Goal: Transaction & Acquisition: Purchase product/service

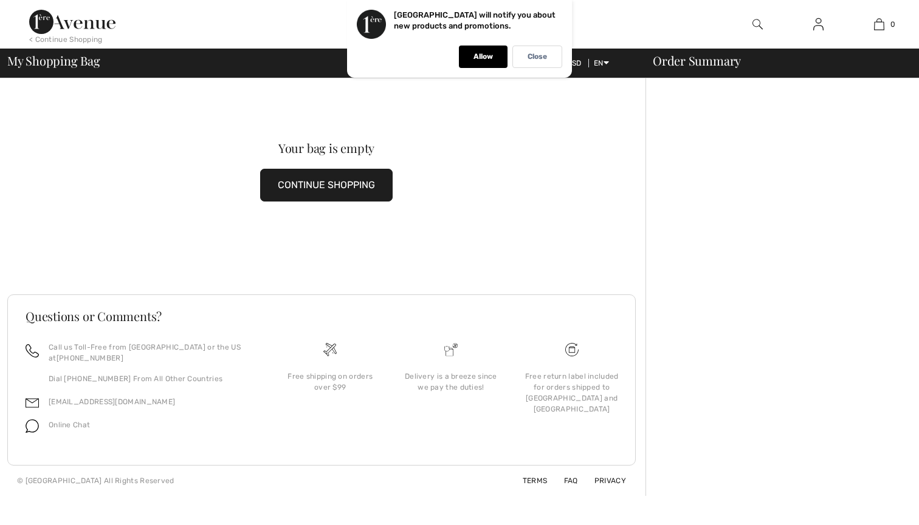
click at [649, 109] on div at bounding box center [781, 287] width 273 height 418
click at [525, 55] on div "Close" at bounding box center [537, 57] width 50 height 22
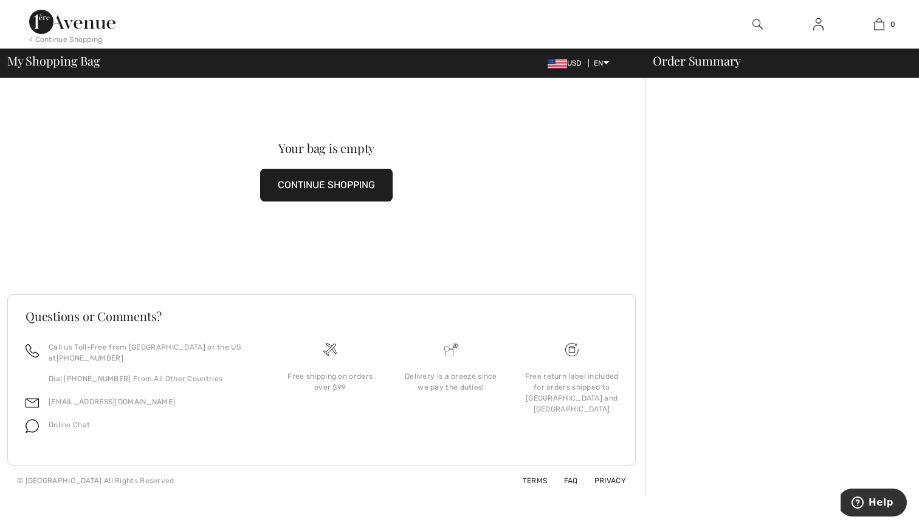
click at [572, 67] on div "USD EN English Français" at bounding box center [588, 63] width 100 height 11
click at [565, 64] on span "USD" at bounding box center [566, 63] width 39 height 9
click at [560, 64] on img at bounding box center [556, 64] width 19 height 10
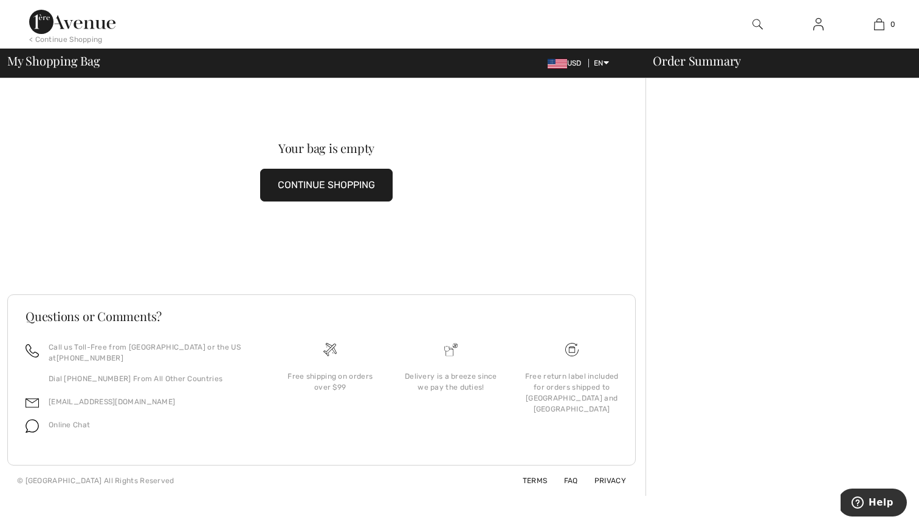
drag, startPoint x: 561, startPoint y: 64, endPoint x: 577, endPoint y: 63, distance: 16.4
click at [560, 64] on img at bounding box center [556, 64] width 19 height 10
click at [606, 82] on link "English" at bounding box center [637, 82] width 77 height 18
click at [558, 66] on img at bounding box center [556, 64] width 19 height 10
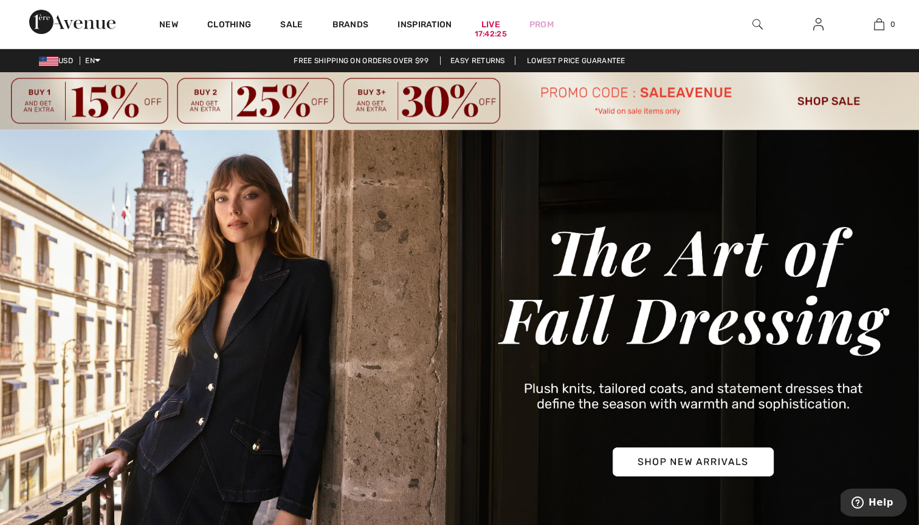
click at [817, 23] on img at bounding box center [818, 24] width 10 height 15
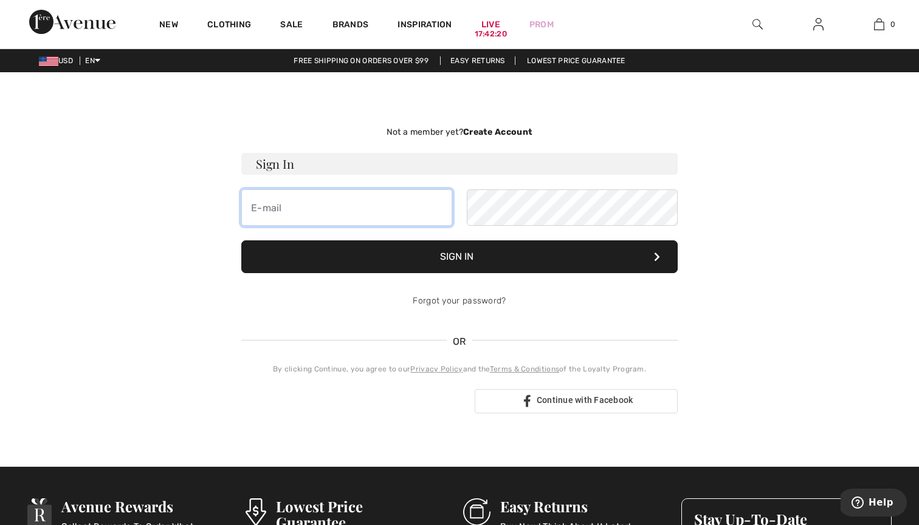
type input "terry_n2@hotmail.com"
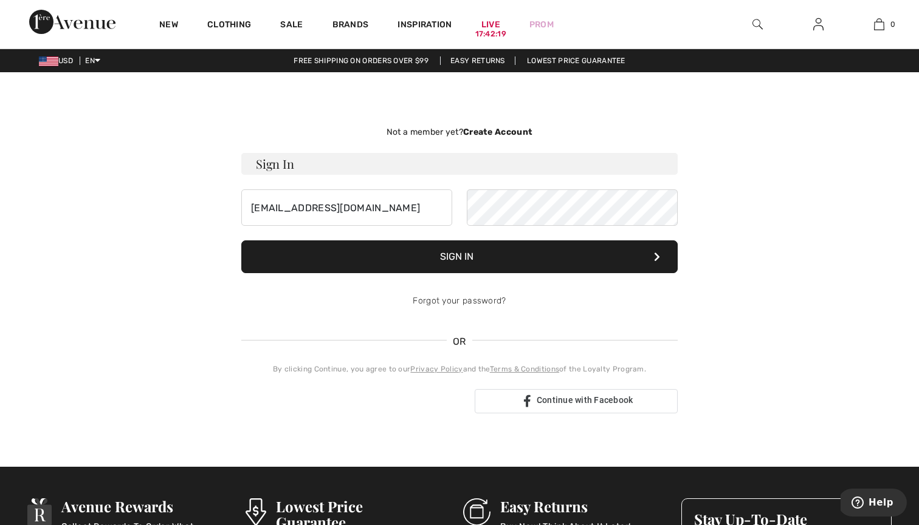
click at [491, 252] on button "Sign In" at bounding box center [459, 257] width 436 height 33
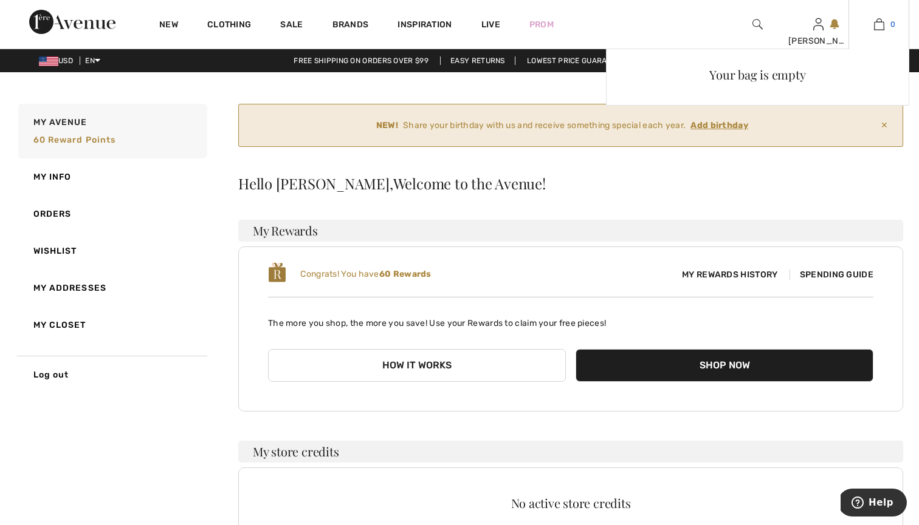
click at [878, 26] on img at bounding box center [879, 24] width 10 height 15
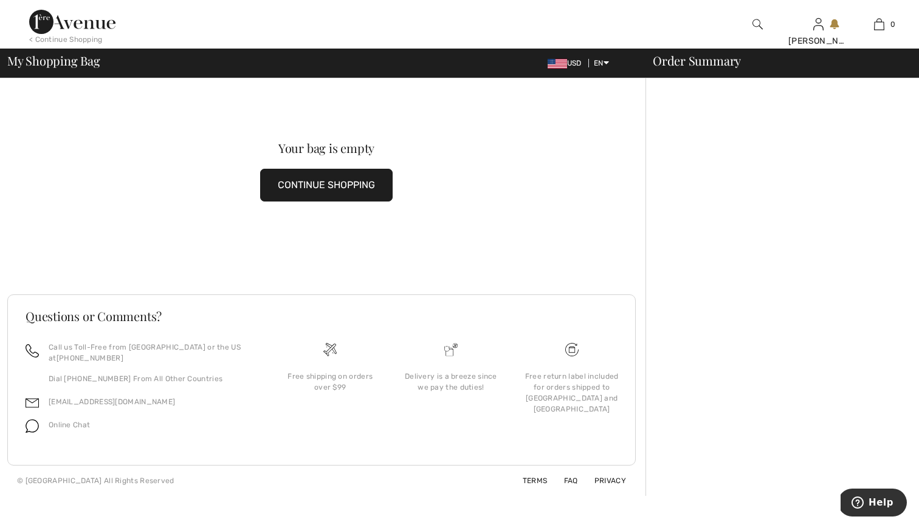
click at [553, 61] on img at bounding box center [556, 64] width 19 height 10
click at [563, 60] on span "USD" at bounding box center [566, 63] width 39 height 9
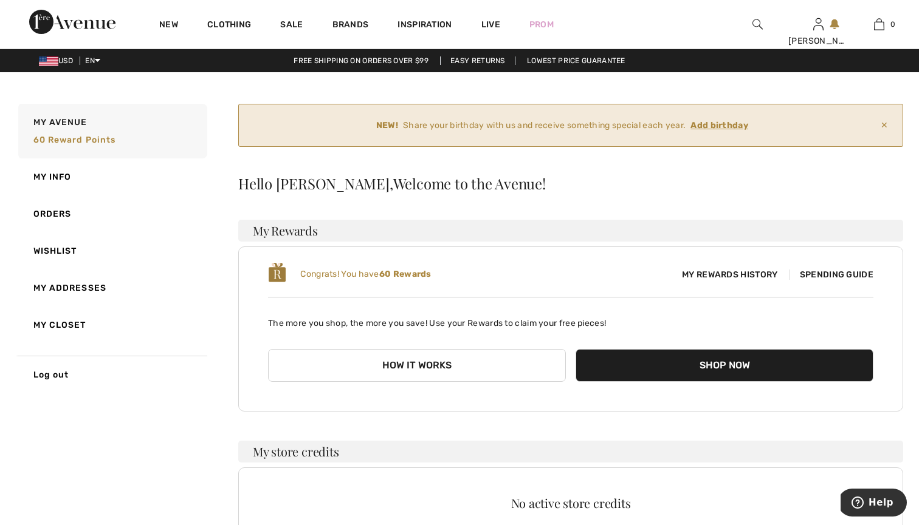
click at [703, 128] on ins "Add birthday" at bounding box center [719, 125] width 58 height 10
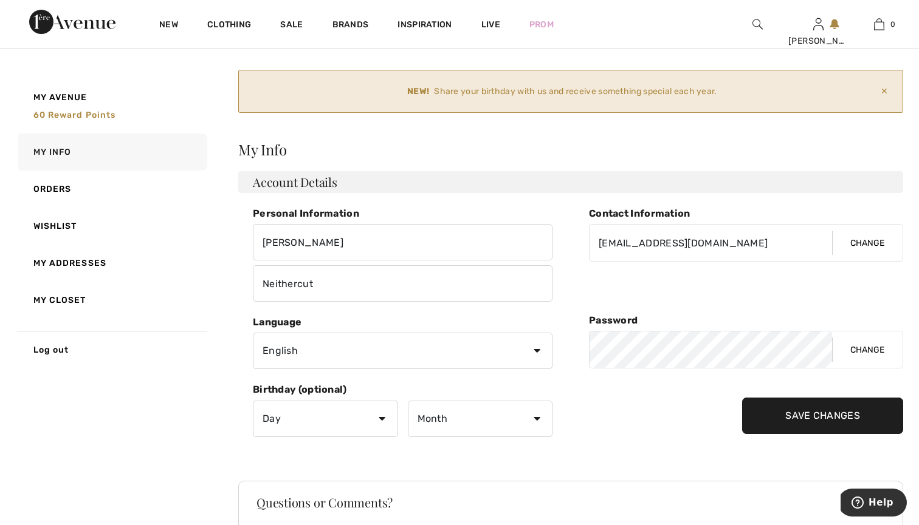
scroll to position [39, 0]
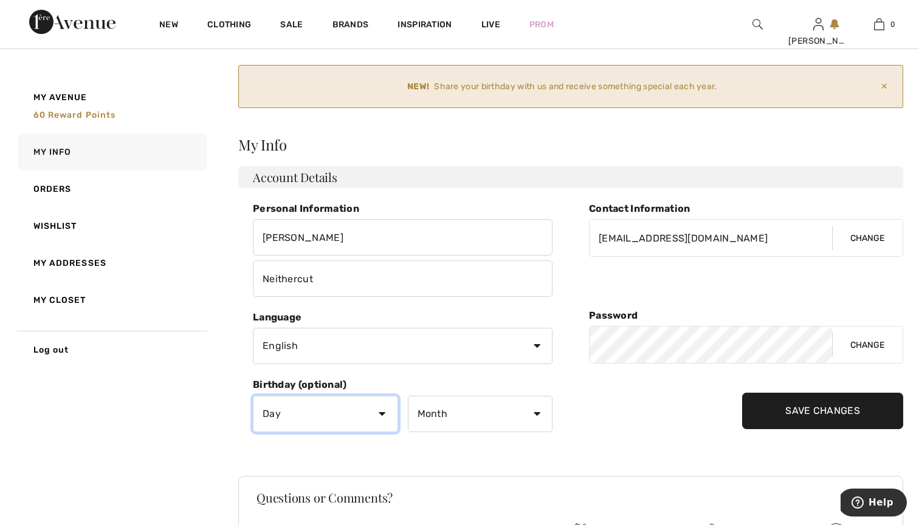
select select "26"
select select "6"
click at [793, 412] on input "Save Changes" at bounding box center [822, 411] width 161 height 36
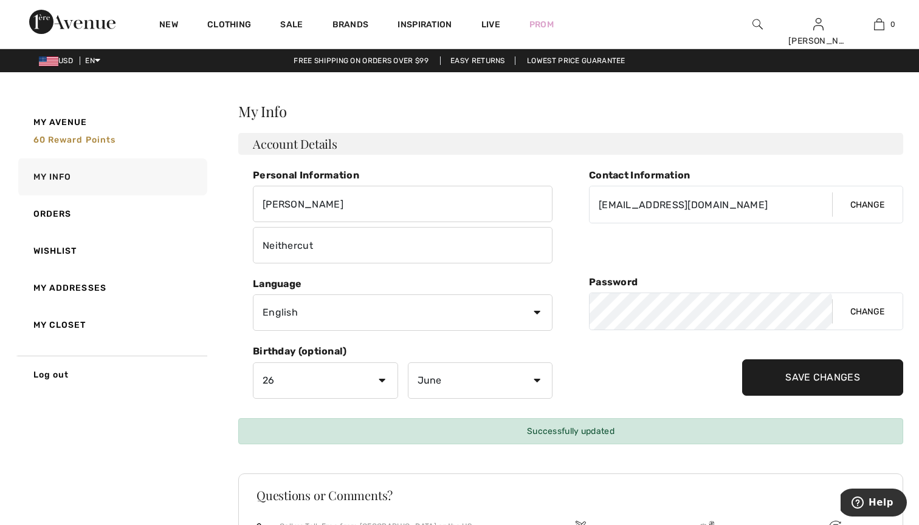
scroll to position [0, 0]
click at [58, 63] on img at bounding box center [48, 61] width 19 height 10
click at [69, 61] on span "USD" at bounding box center [58, 60] width 39 height 9
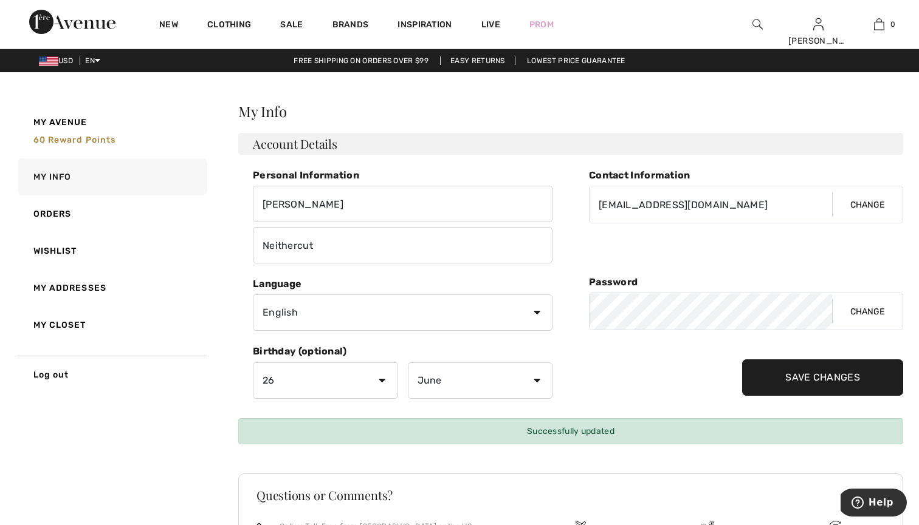
click at [77, 62] on span "USD" at bounding box center [58, 60] width 39 height 9
click at [77, 61] on span "USD" at bounding box center [58, 60] width 39 height 9
click at [68, 63] on span "USD" at bounding box center [58, 60] width 39 height 9
click at [98, 79] on link "English" at bounding box center [129, 79] width 77 height 18
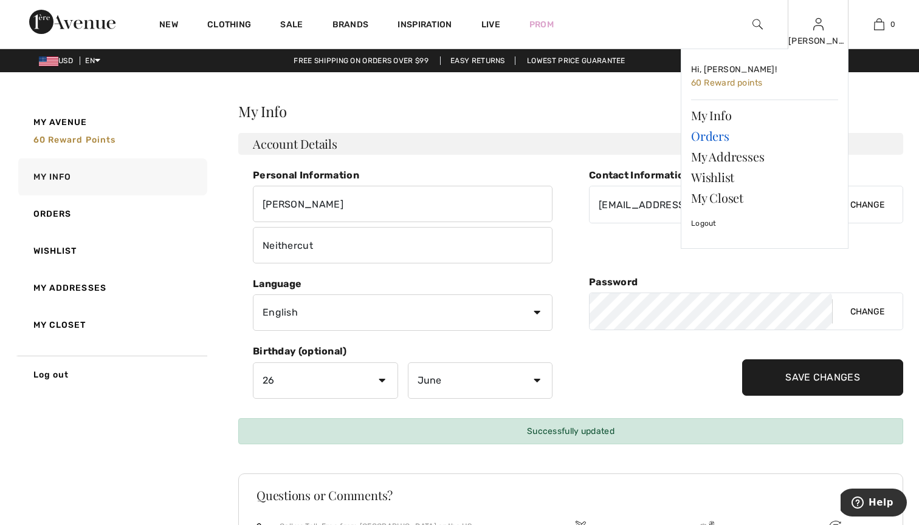
click at [708, 133] on link "Orders" at bounding box center [764, 136] width 147 height 21
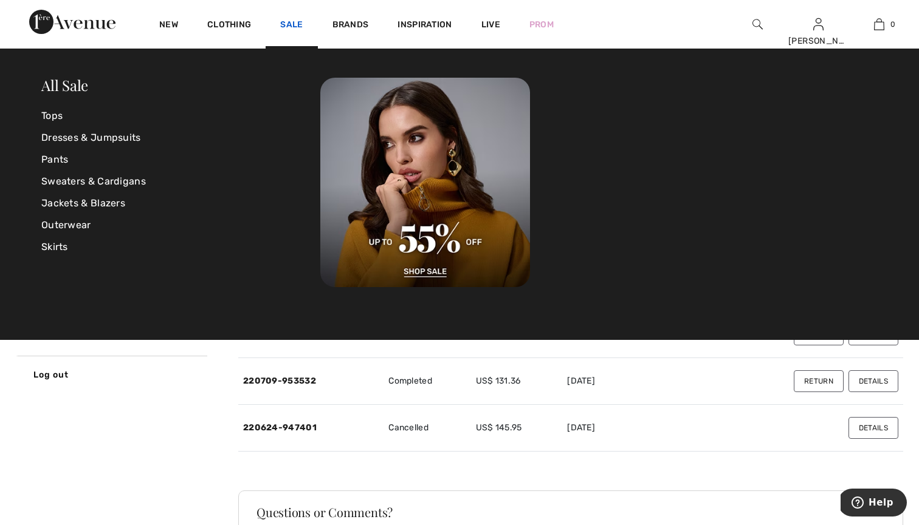
click at [293, 26] on link "Sale" at bounding box center [291, 25] width 22 height 13
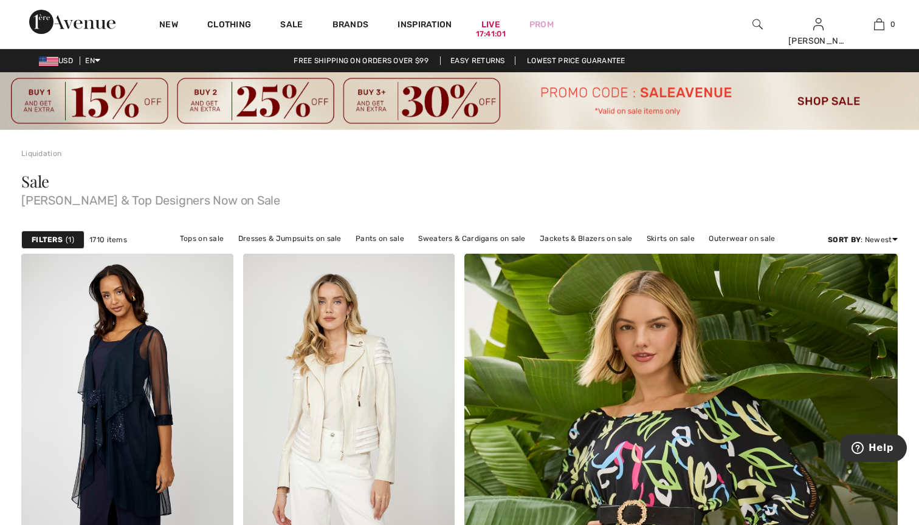
click at [827, 98] on img at bounding box center [459, 101] width 919 height 58
click at [826, 98] on img at bounding box center [459, 101] width 919 height 58
click at [49, 237] on strong "Filters" at bounding box center [47, 239] width 31 height 11
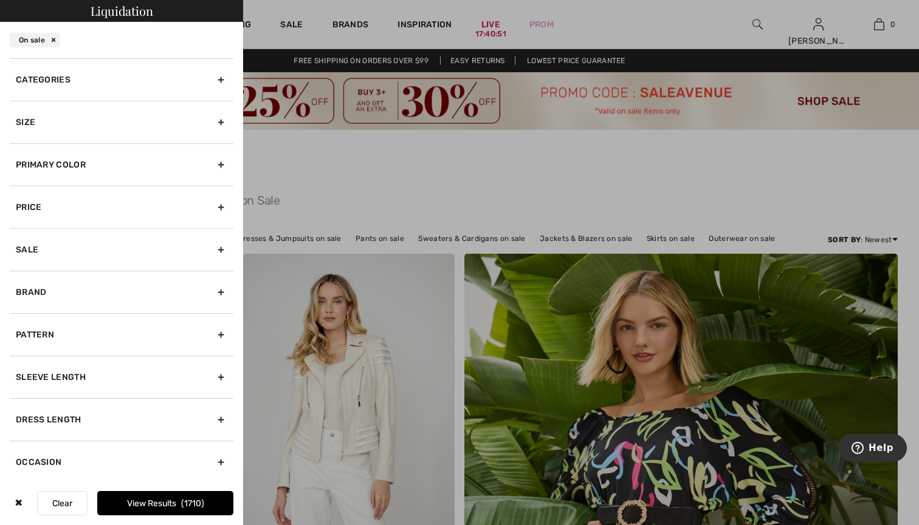
click at [80, 120] on div "Size" at bounding box center [122, 122] width 224 height 43
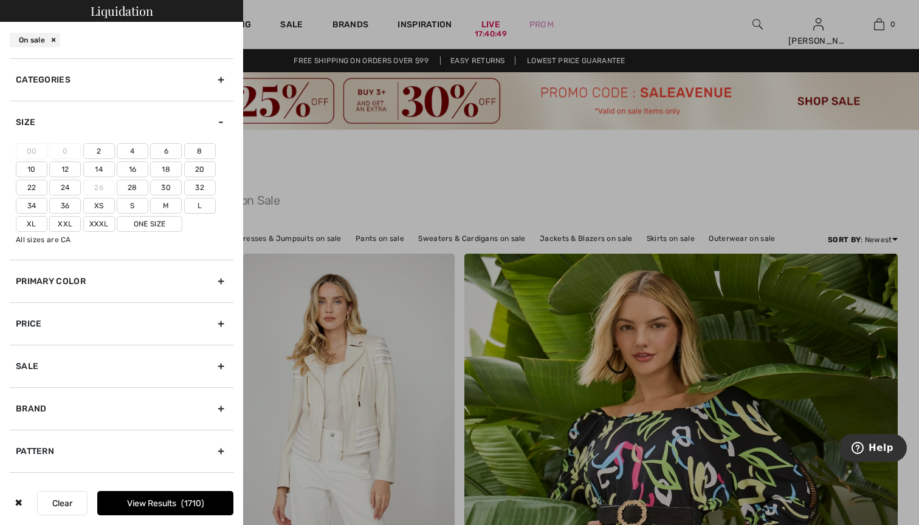
click at [105, 170] on label "14" at bounding box center [99, 170] width 32 height 16
click at [0, 0] on input"] "14" at bounding box center [0, 0] width 0 height 0
click at [154, 507] on button "View Results 321" at bounding box center [165, 503] width 136 height 24
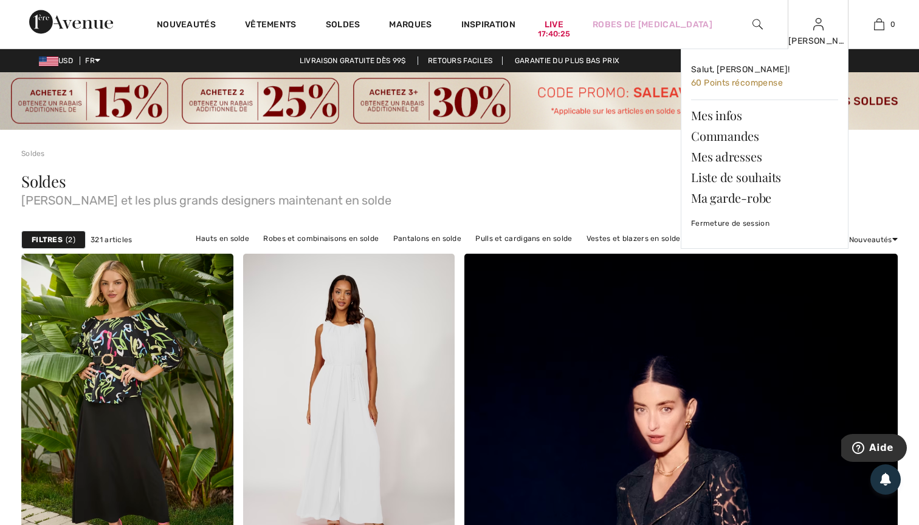
click at [817, 27] on img at bounding box center [818, 24] width 10 height 15
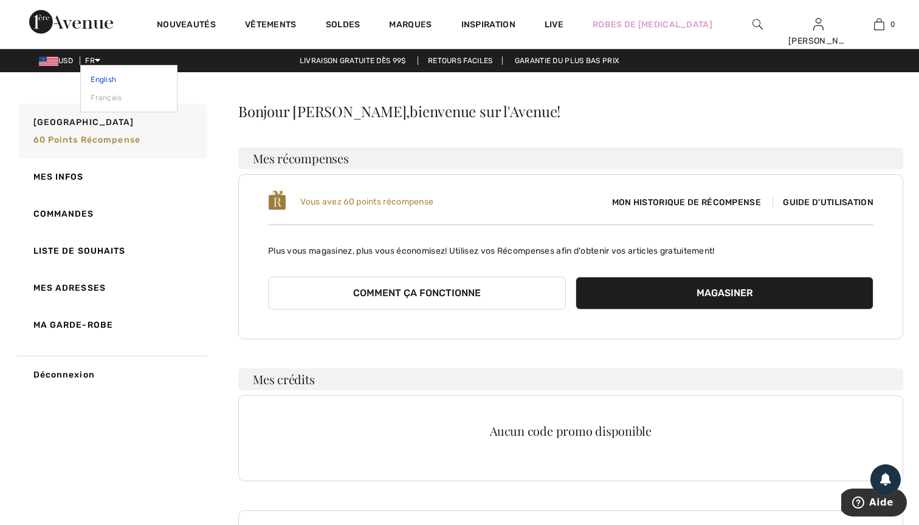
click at [98, 76] on link "English" at bounding box center [129, 79] width 77 height 18
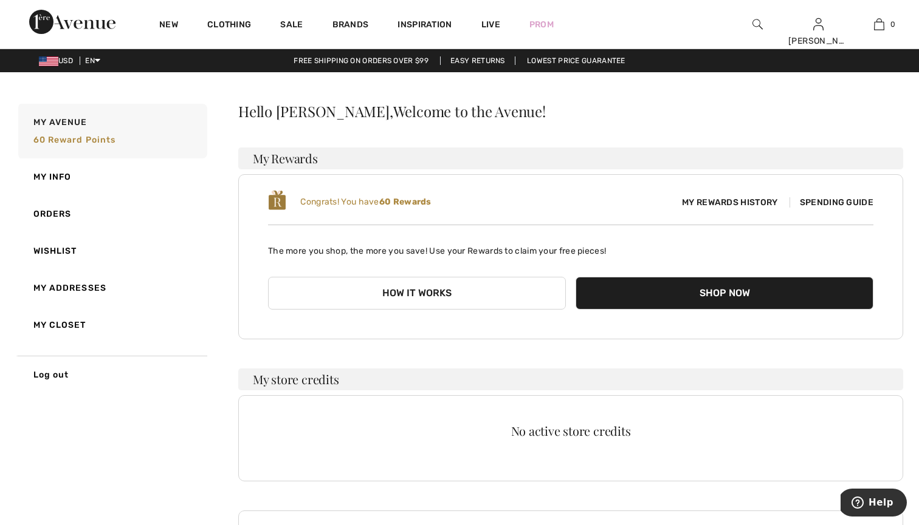
click at [63, 289] on link "My Addresses" at bounding box center [111, 288] width 191 height 37
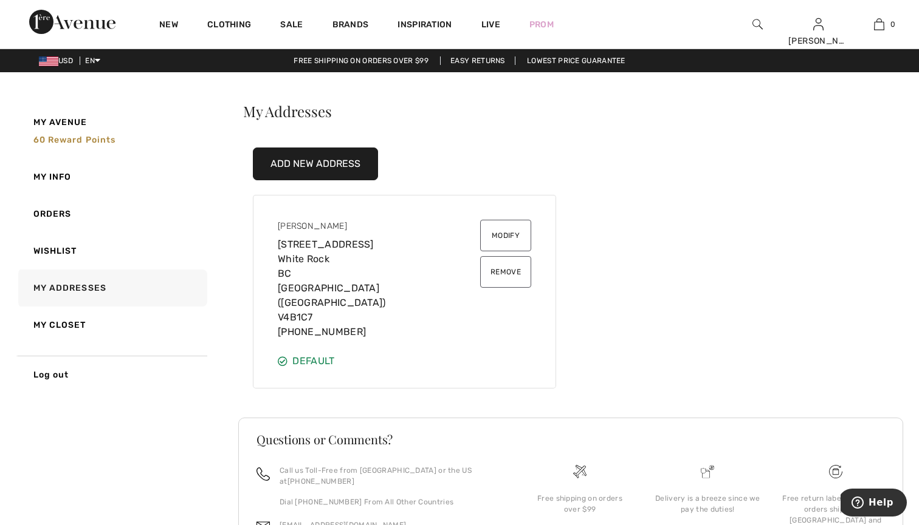
click at [696, 315] on div "Terry Neithercut 15323 Marine Drive White Rock BC Canada (CA) V4B1C7 (604) 928-…" at bounding box center [570, 277] width 665 height 223
click at [67, 63] on span "USD" at bounding box center [58, 60] width 39 height 9
click at [80, 31] on img at bounding box center [72, 22] width 86 height 24
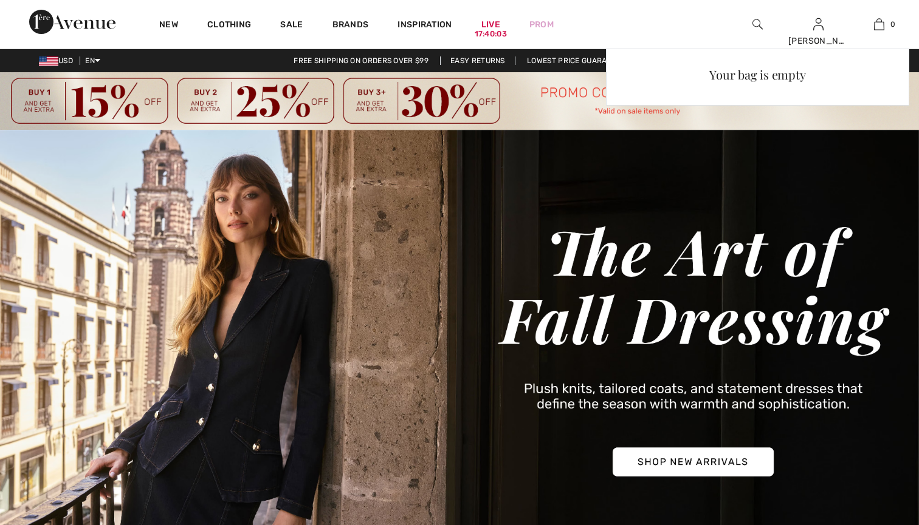
checkbox input "true"
click at [638, 182] on div "Your bag is empty" at bounding box center [757, 157] width 303 height 216
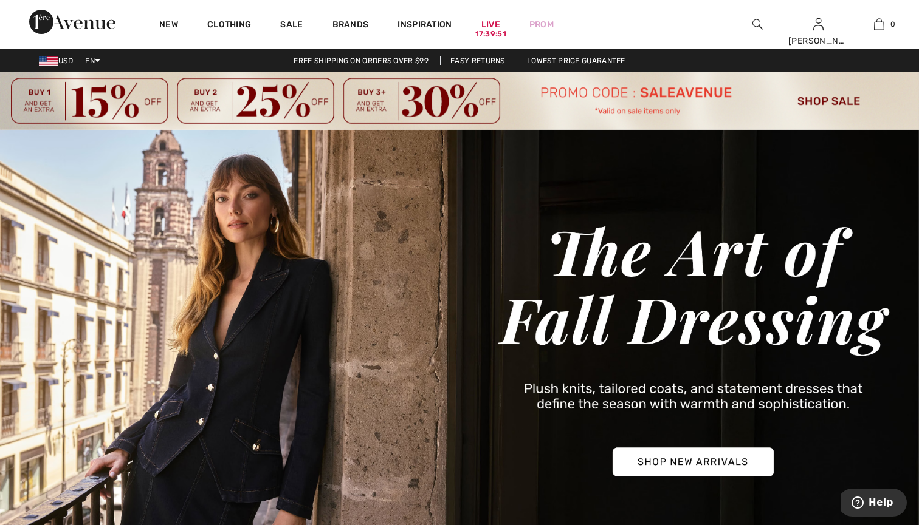
click at [799, 100] on img at bounding box center [459, 101] width 919 height 58
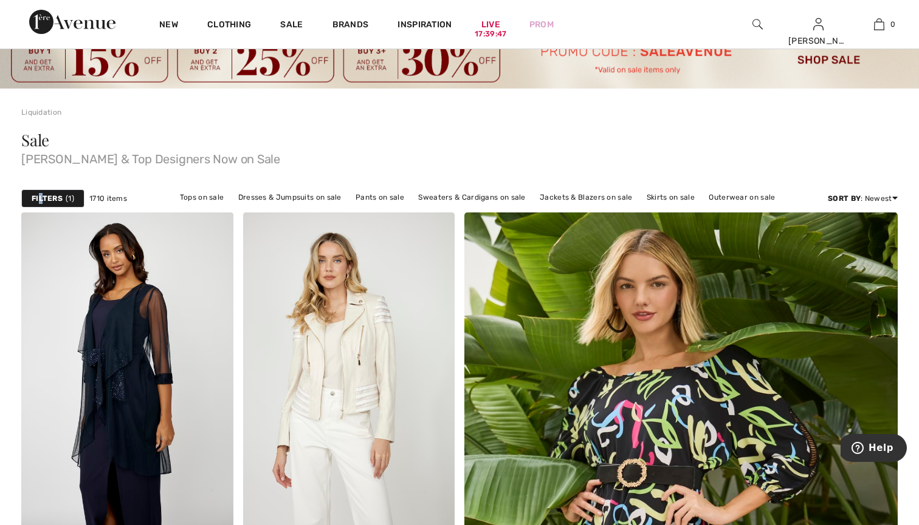
click at [40, 195] on strong "Filters" at bounding box center [47, 198] width 31 height 11
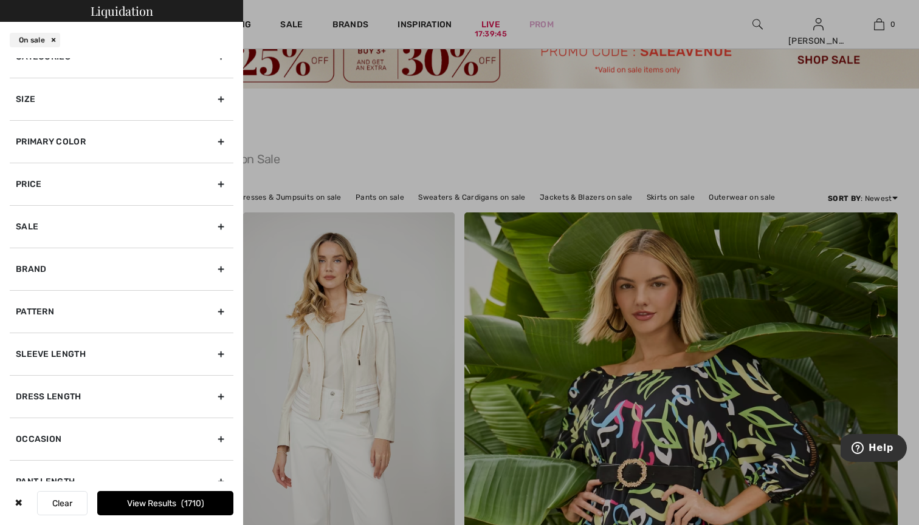
scroll to position [24, 0]
click at [39, 273] on div "Brand" at bounding box center [122, 268] width 224 height 43
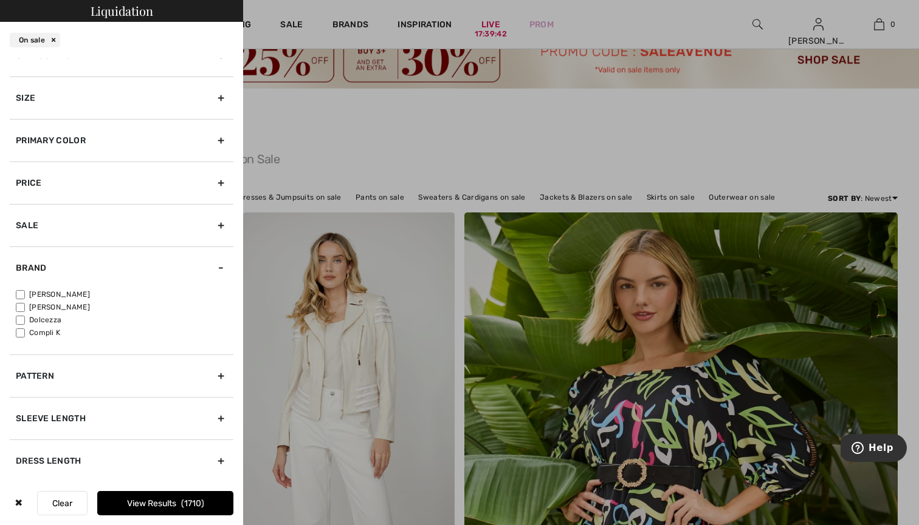
click at [47, 295] on label "[PERSON_NAME]" at bounding box center [124, 294] width 217 height 11
click at [25, 295] on input"] "[PERSON_NAME]" at bounding box center [20, 294] width 9 height 9
checkbox input"] "true"
click at [58, 90] on div "Size" at bounding box center [122, 98] width 224 height 43
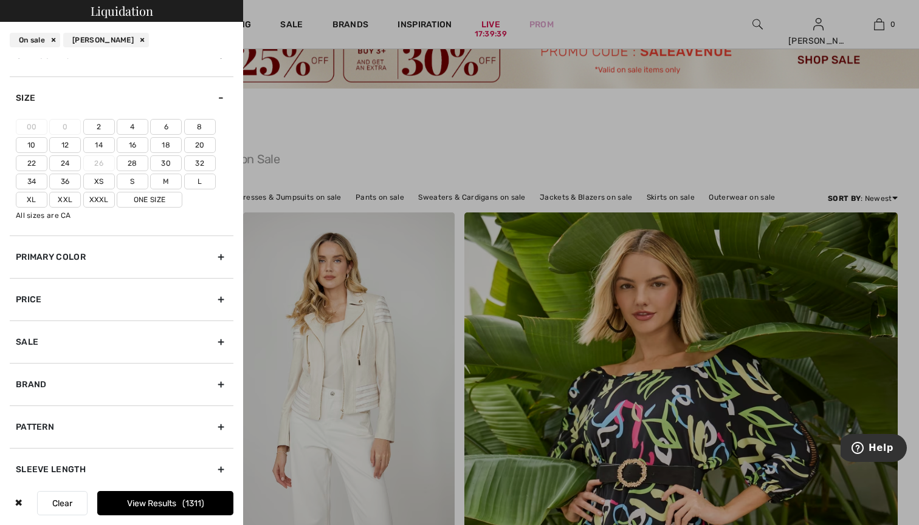
click at [100, 148] on label "14" at bounding box center [99, 145] width 32 height 16
click at [0, 0] on input"] "14" at bounding box center [0, 0] width 0 height 0
click at [154, 505] on button "View Results 282" at bounding box center [165, 503] width 136 height 24
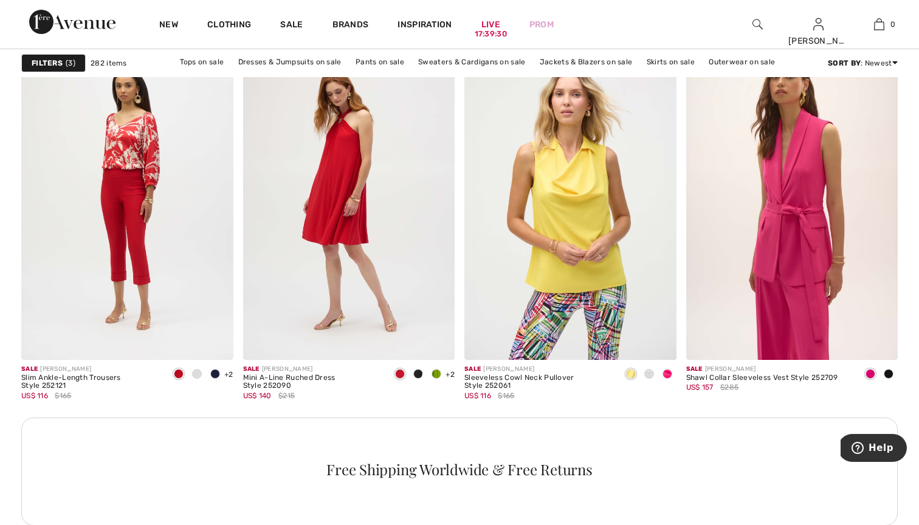
scroll to position [1332, 0]
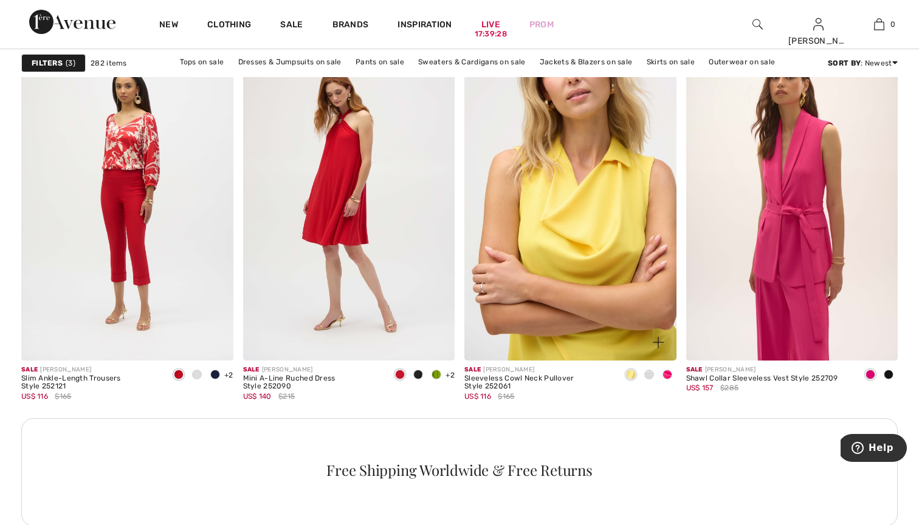
click at [572, 306] on img at bounding box center [570, 202] width 212 height 318
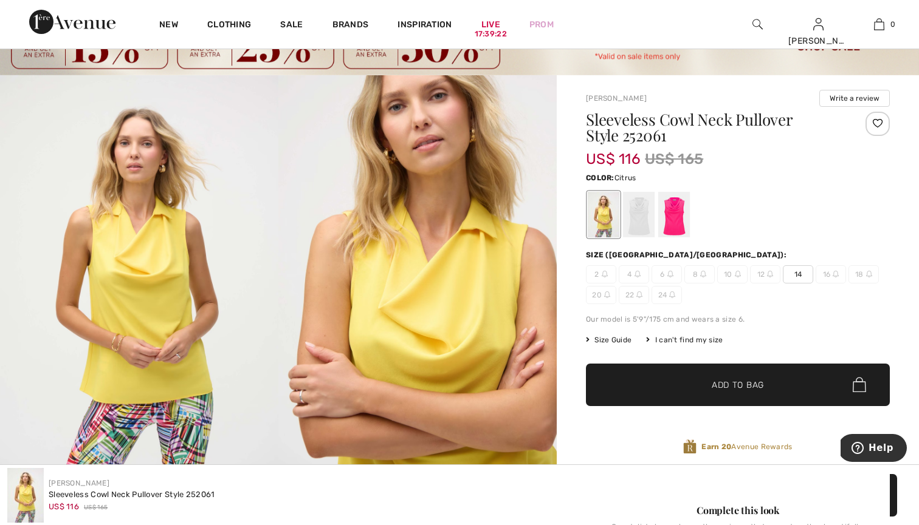
scroll to position [55, 0]
click at [731, 375] on span "✔ Added to Bag Add to Bag" at bounding box center [738, 384] width 304 height 43
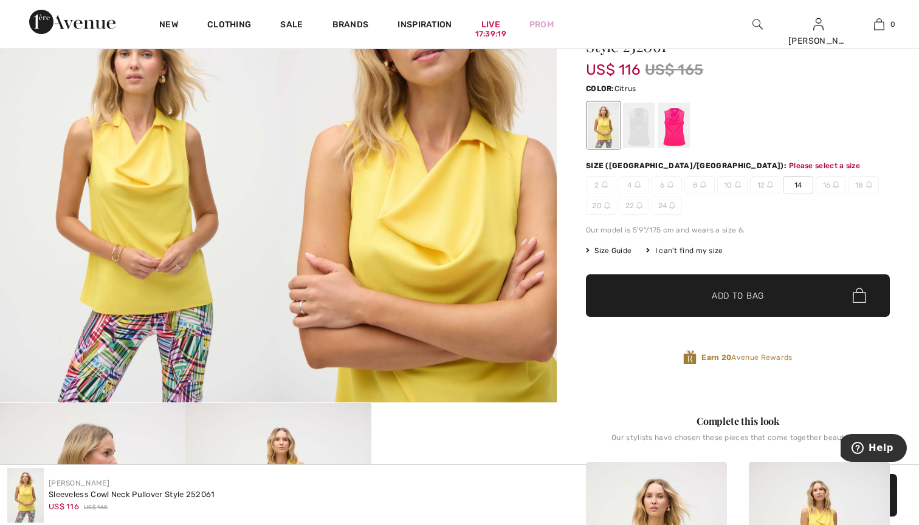
scroll to position [140, 0]
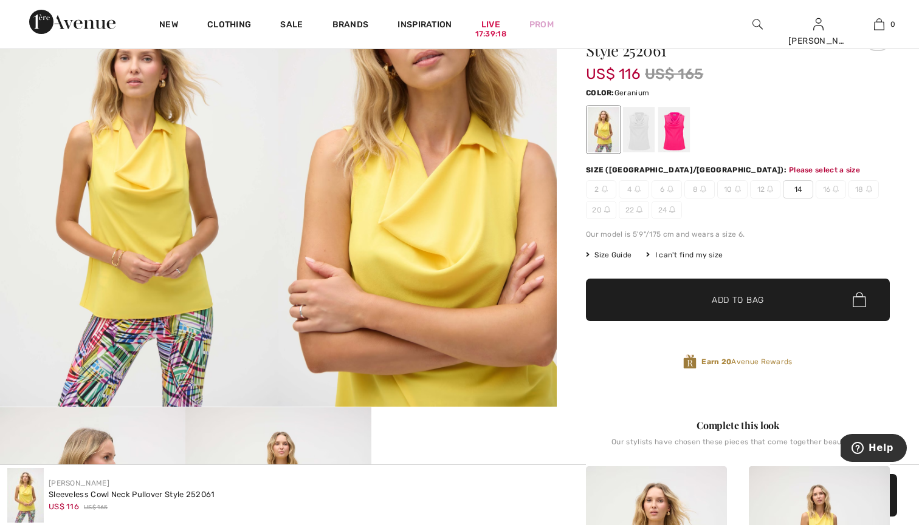
click at [673, 125] on div at bounding box center [674, 130] width 32 height 46
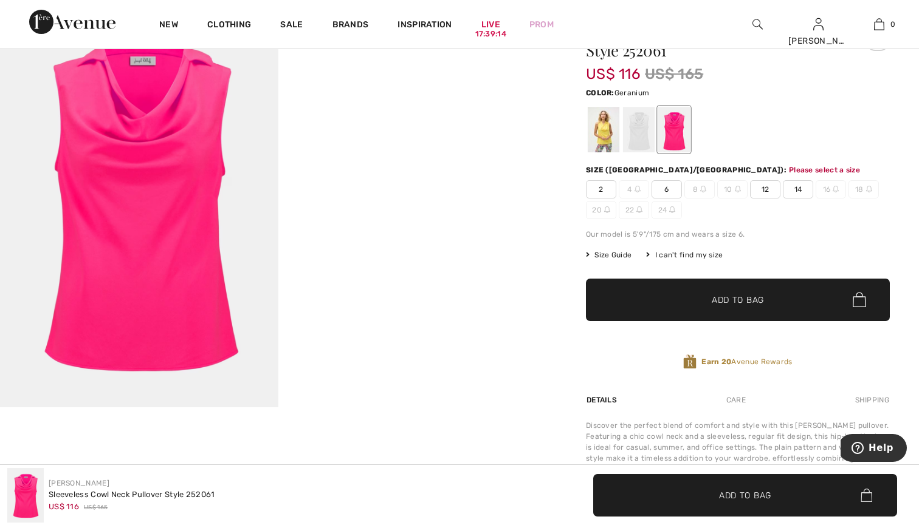
click at [793, 190] on span "14" at bounding box center [797, 189] width 30 height 18
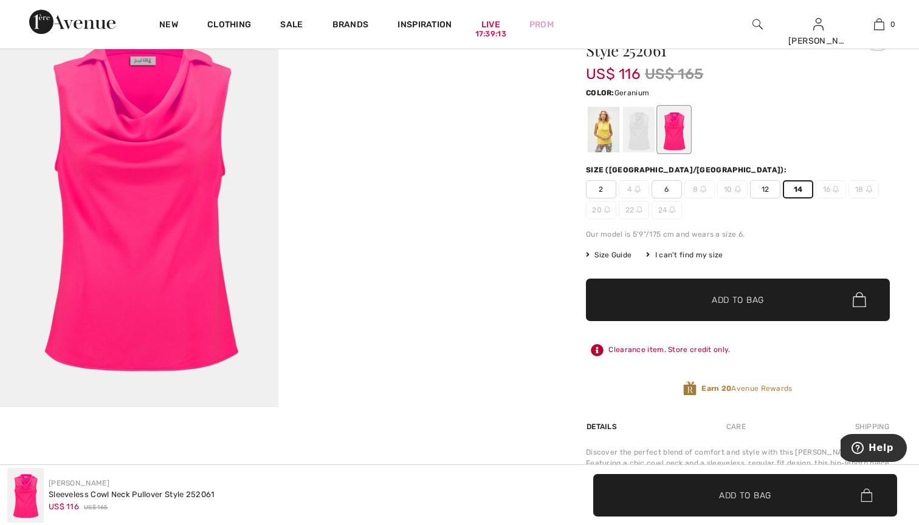
drag, startPoint x: 738, startPoint y: 296, endPoint x: 721, endPoint y: 281, distance: 22.8
click at [738, 296] on span "Add to Bag" at bounding box center [737, 299] width 52 height 13
click at [609, 139] on div at bounding box center [603, 130] width 32 height 46
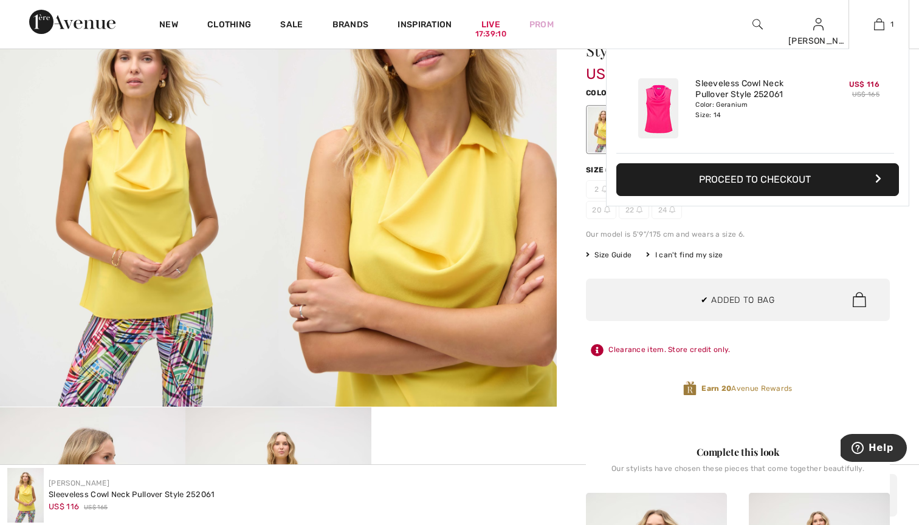
scroll to position [0, 0]
click at [797, 230] on div "Added to Bag Joseph Ribkoff Sleeveless Cowl Neck Pullover Style 252061 US$ 116 …" at bounding box center [757, 157] width 303 height 216
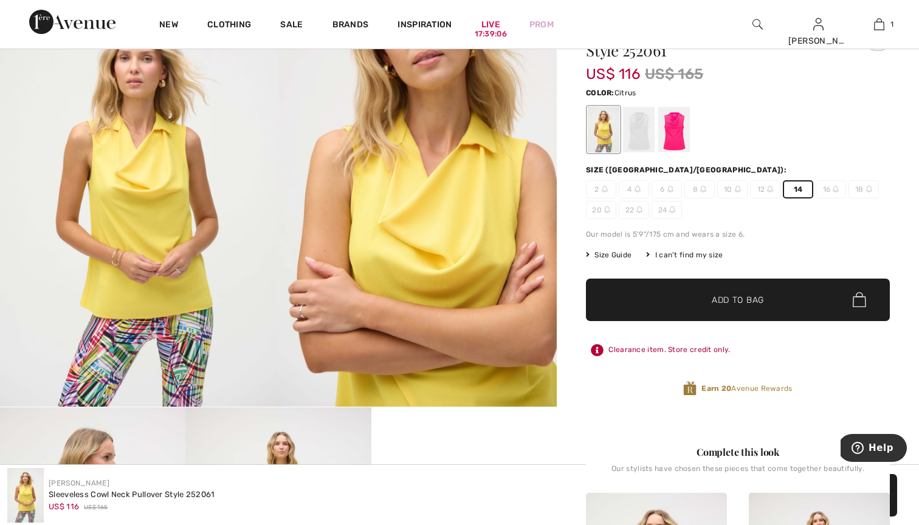
click at [755, 308] on span "✔ Added to Bag Add to Bag" at bounding box center [738, 300] width 304 height 43
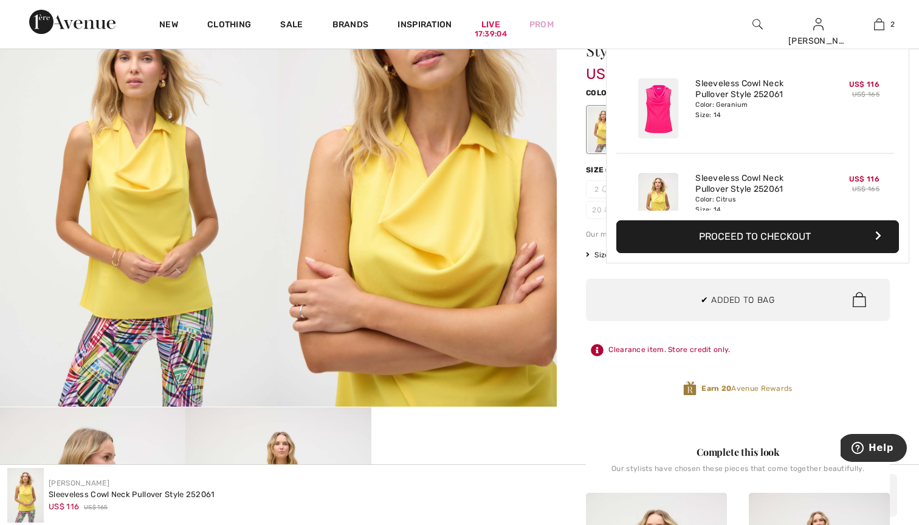
scroll to position [38, 0]
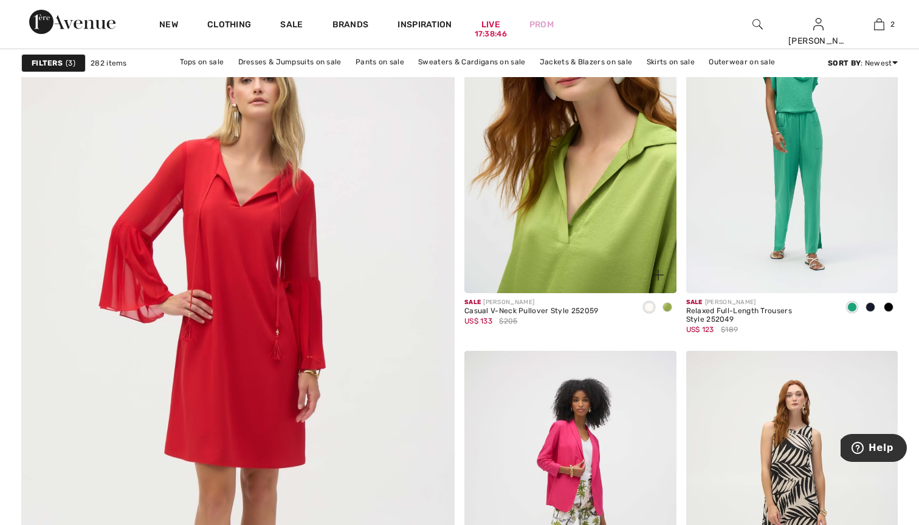
scroll to position [3219, 0]
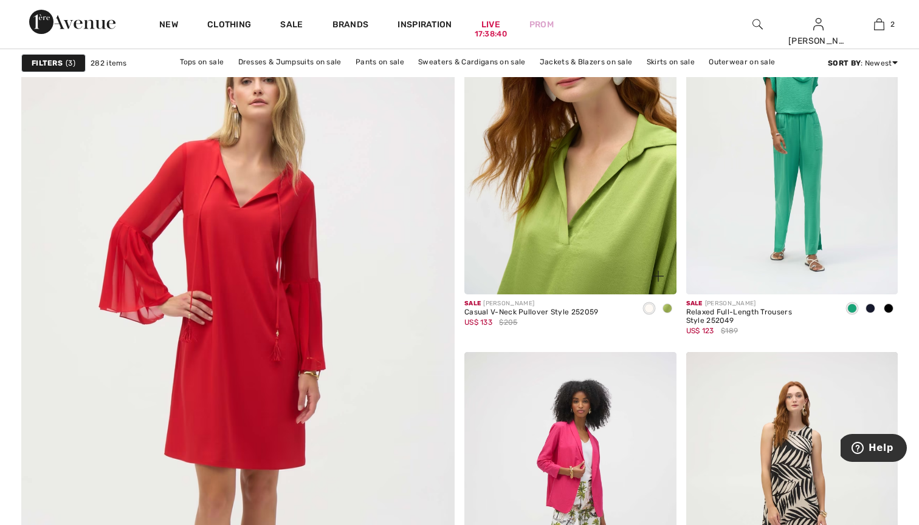
click at [555, 262] on img at bounding box center [570, 136] width 212 height 318
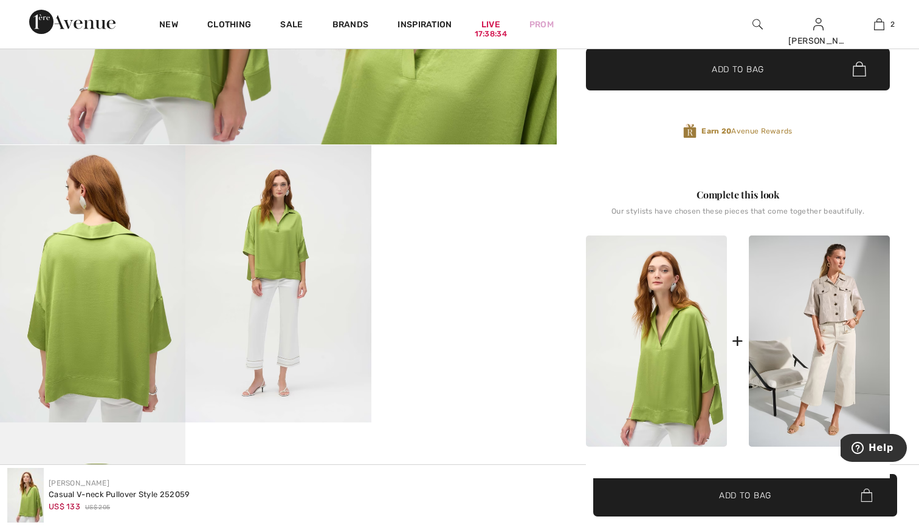
scroll to position [404, 0]
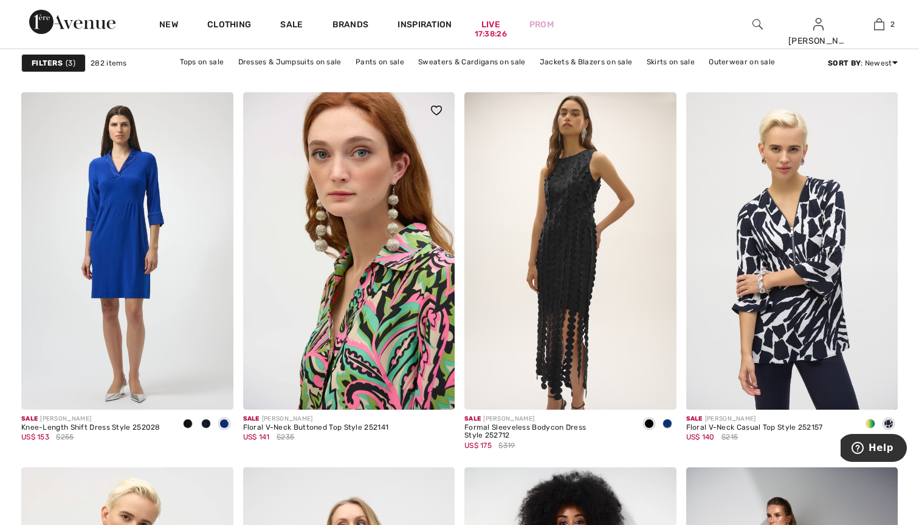
scroll to position [3856, 0]
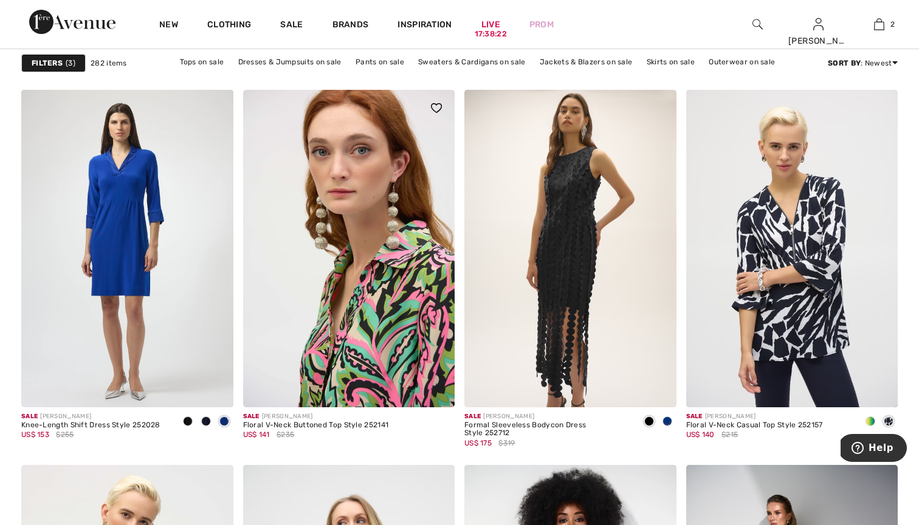
click at [388, 338] on img at bounding box center [349, 249] width 212 height 318
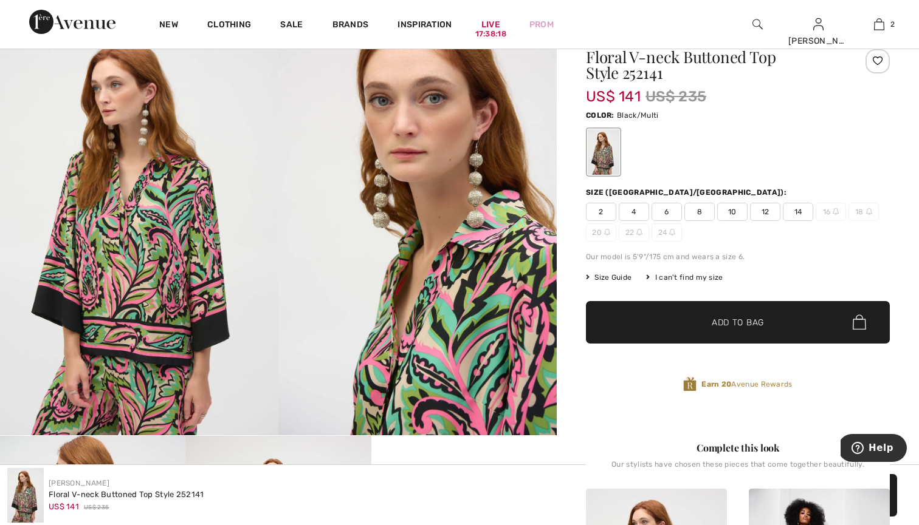
scroll to position [9, 0]
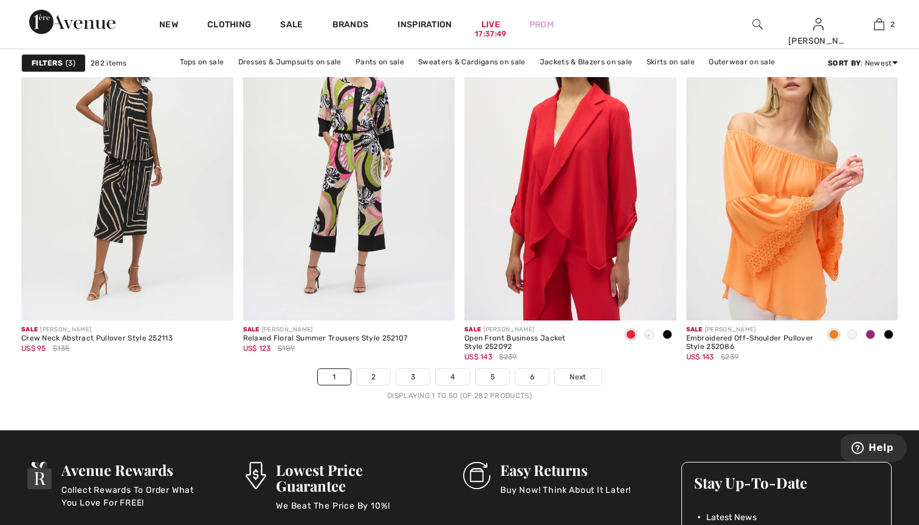
scroll to position [5624, 0]
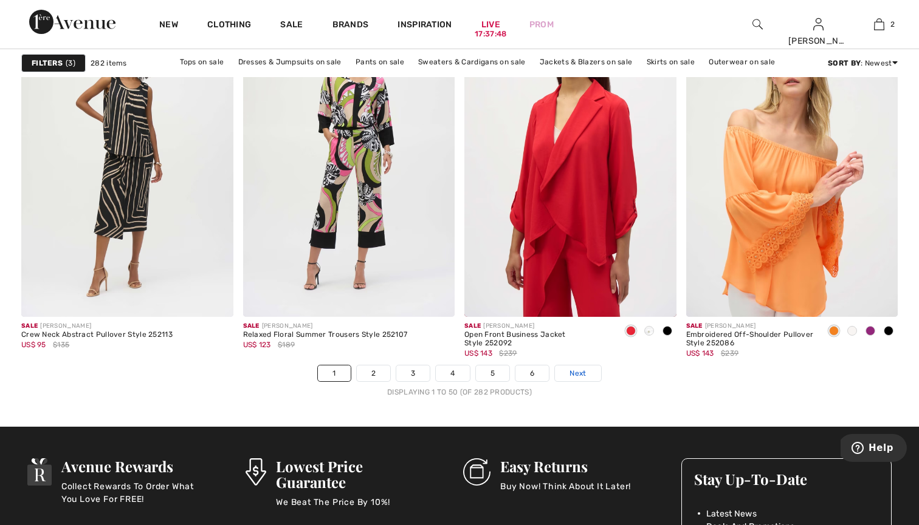
click at [572, 377] on span "Next" at bounding box center [577, 373] width 16 height 11
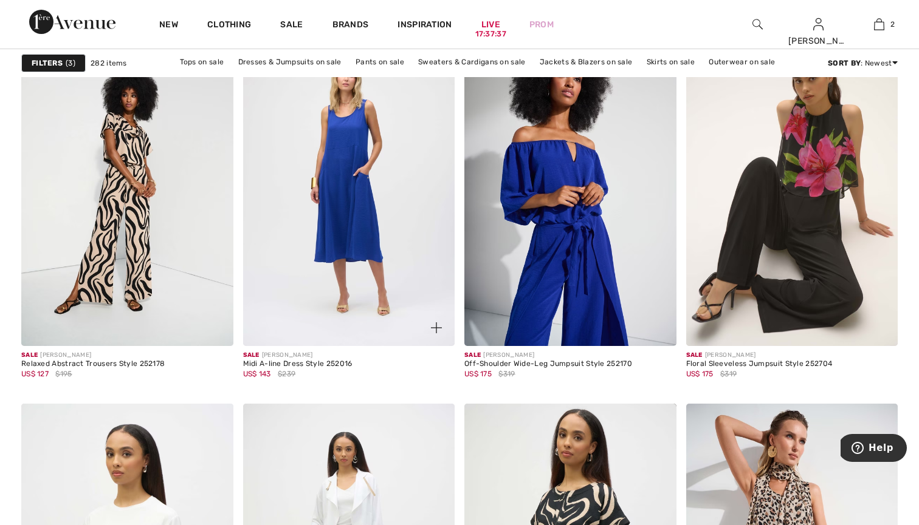
scroll to position [974, 0]
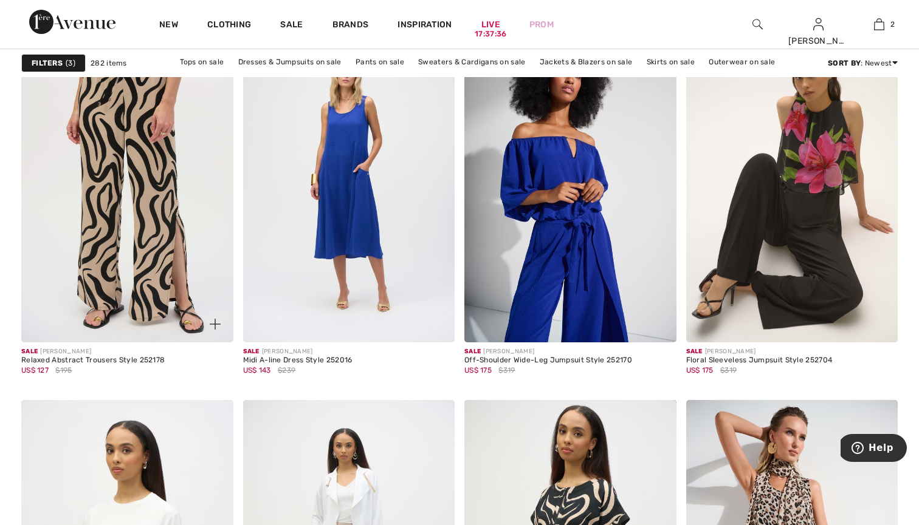
click at [112, 315] on img at bounding box center [127, 184] width 212 height 318
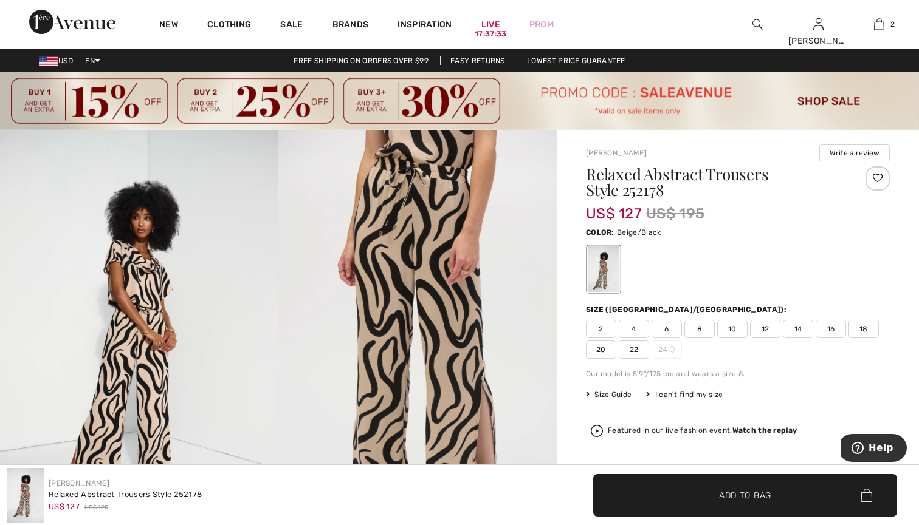
click at [792, 326] on span "14" at bounding box center [797, 329] width 30 height 18
click at [745, 487] on span "✔ Added to Bag Add to Bag" at bounding box center [745, 495] width 304 height 43
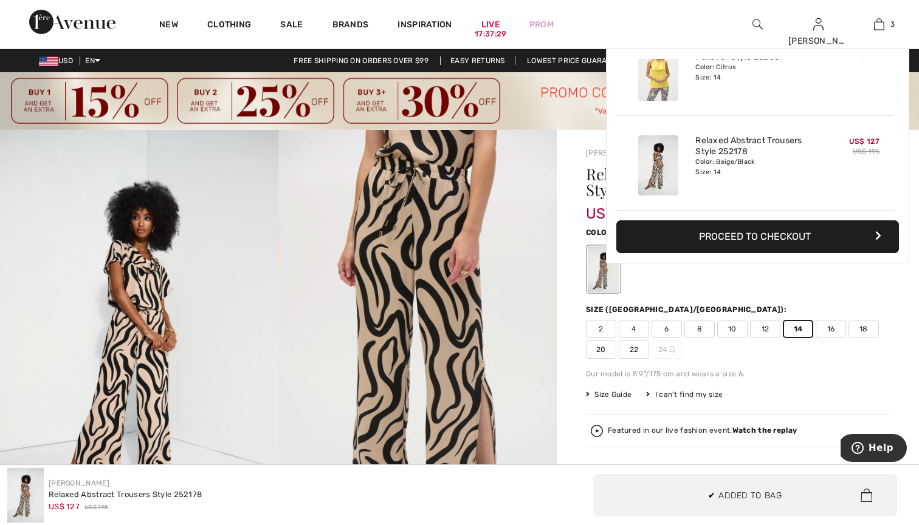
scroll to position [132, 0]
click at [71, 142] on img at bounding box center [139, 338] width 278 height 417
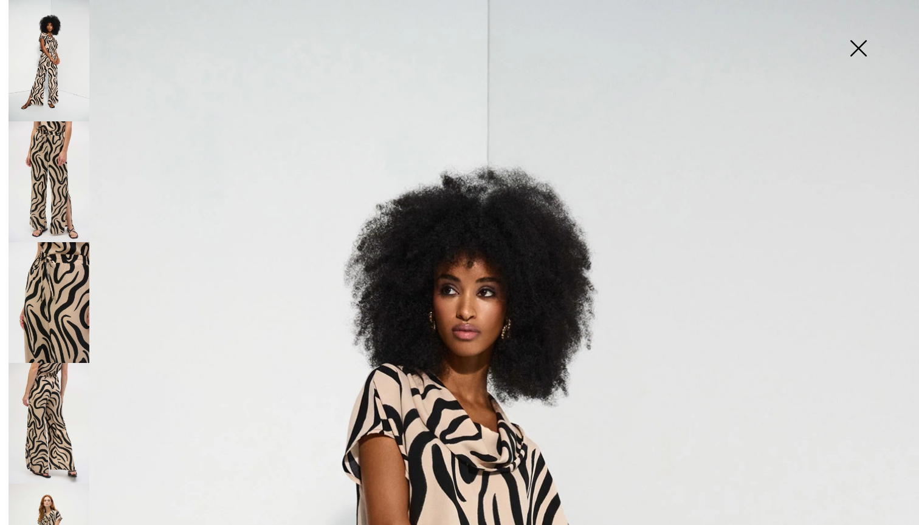
drag, startPoint x: 855, startPoint y: 47, endPoint x: 849, endPoint y: 47, distance: 6.1
click at [854, 47] on img at bounding box center [857, 49] width 61 height 63
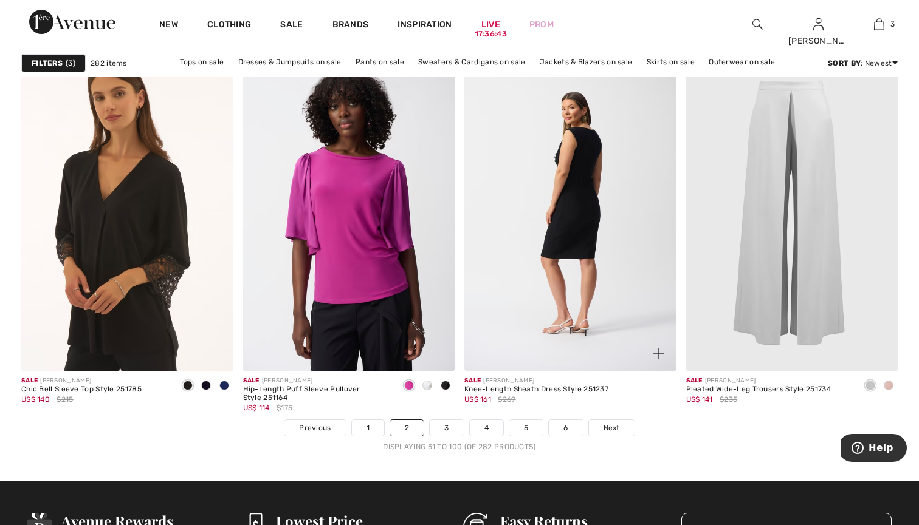
scroll to position [5565, 0]
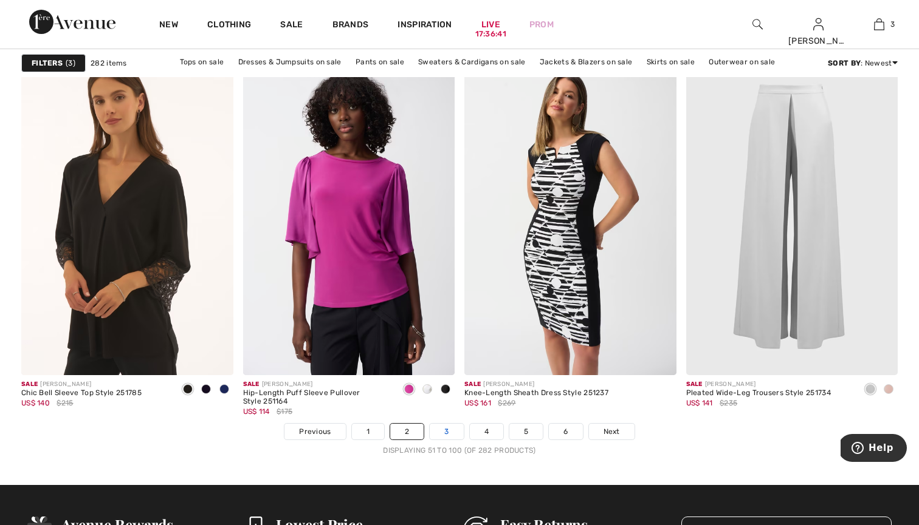
click at [447, 430] on link "3" at bounding box center [446, 432] width 33 height 16
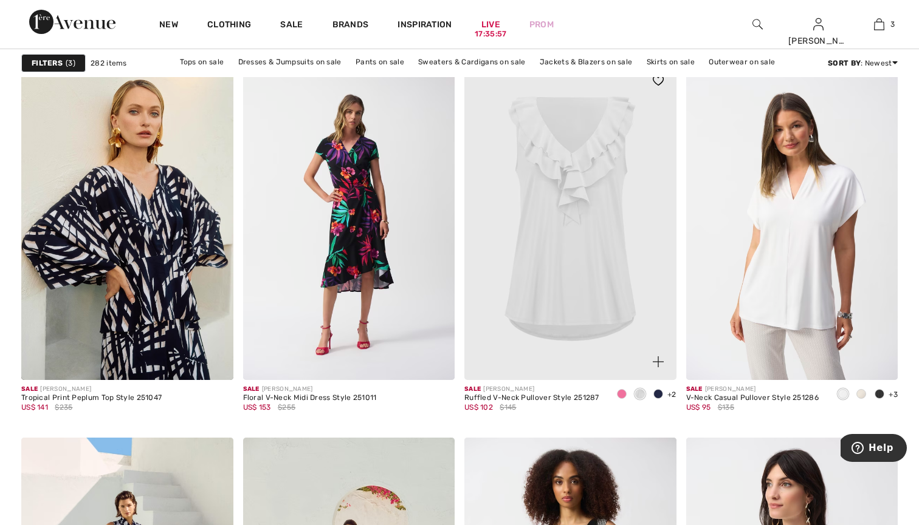
scroll to position [3891, 0]
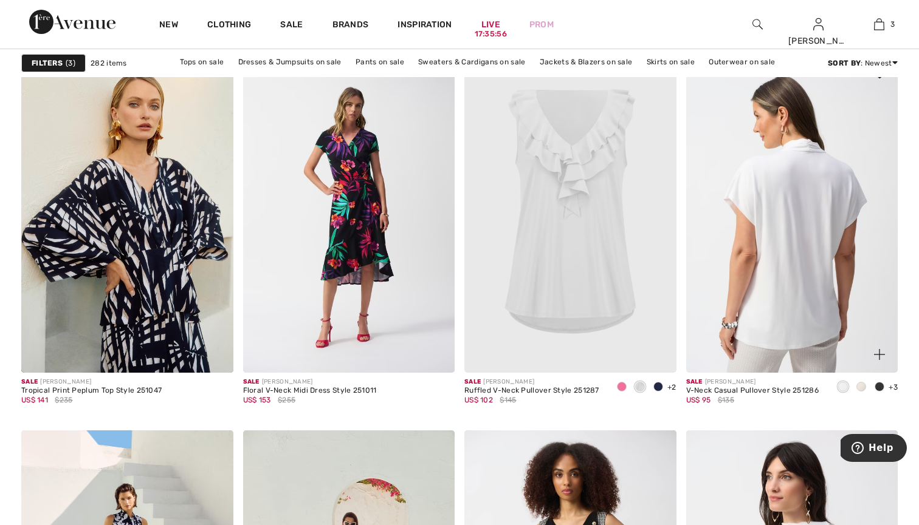
click at [779, 293] on img at bounding box center [792, 214] width 212 height 318
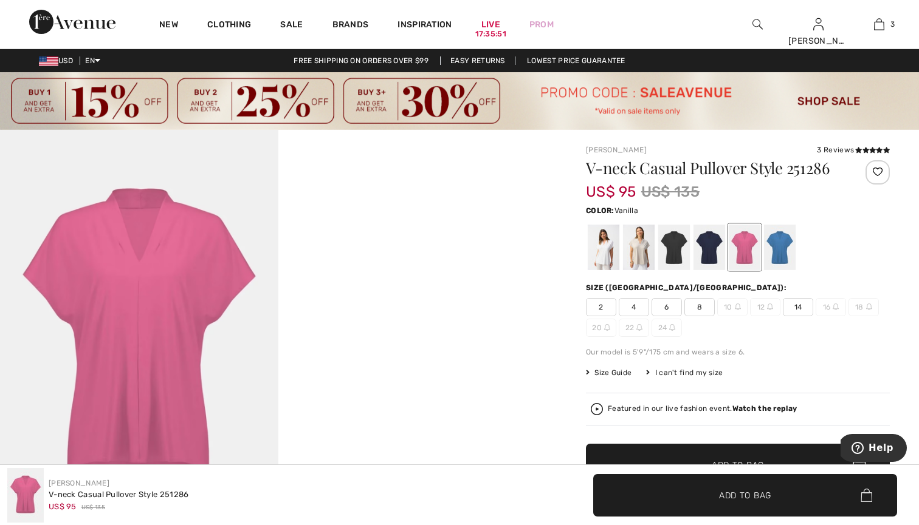
click at [612, 256] on div at bounding box center [603, 248] width 32 height 46
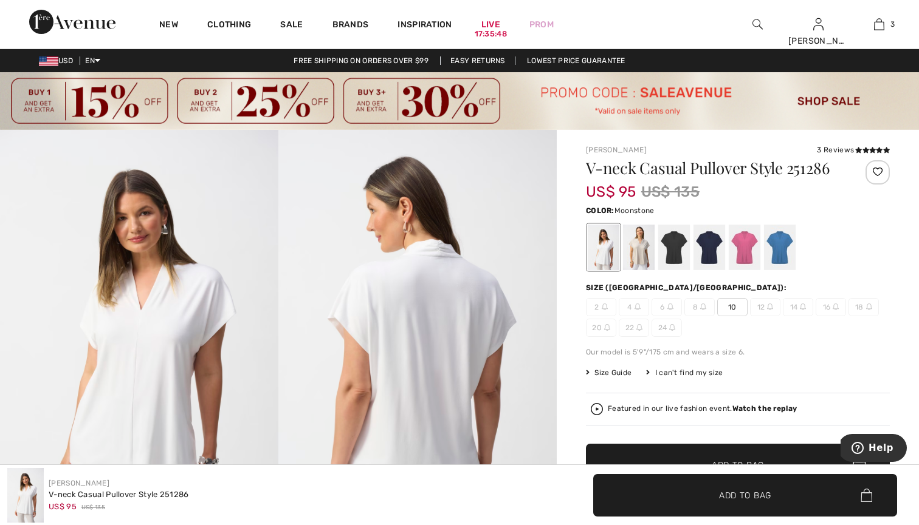
click at [638, 254] on div at bounding box center [639, 248] width 32 height 46
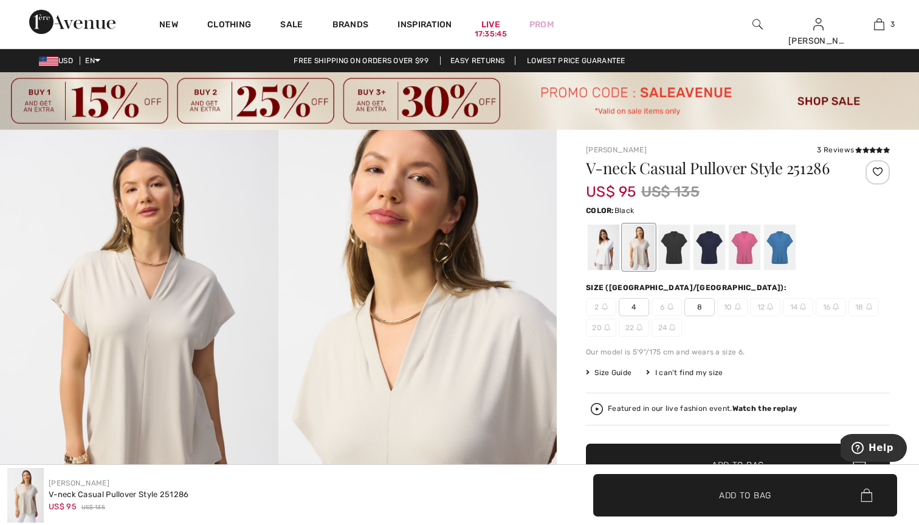
click at [672, 251] on div at bounding box center [674, 248] width 32 height 46
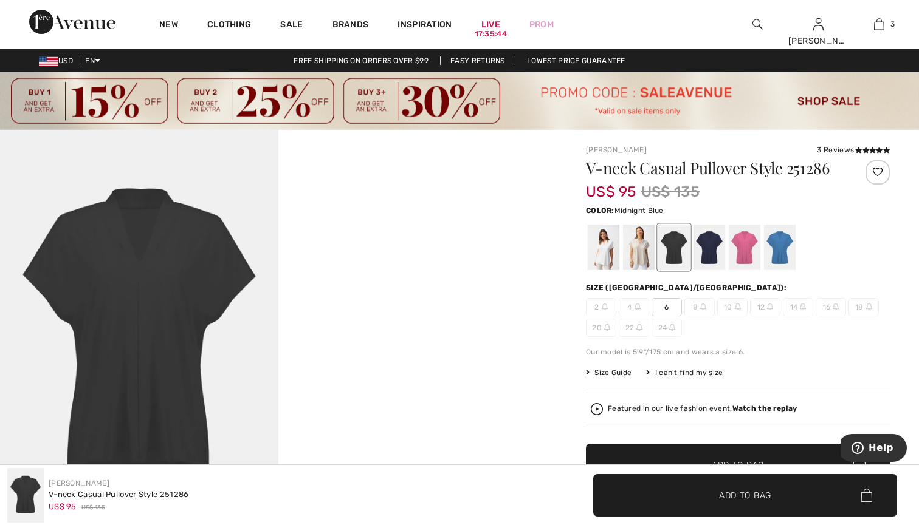
click at [707, 249] on div at bounding box center [709, 248] width 32 height 46
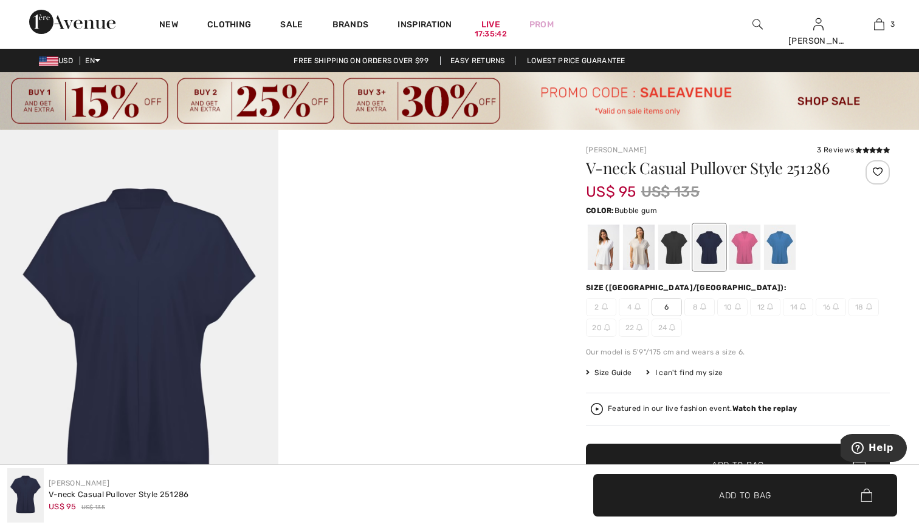
click at [740, 252] on div at bounding box center [744, 248] width 32 height 46
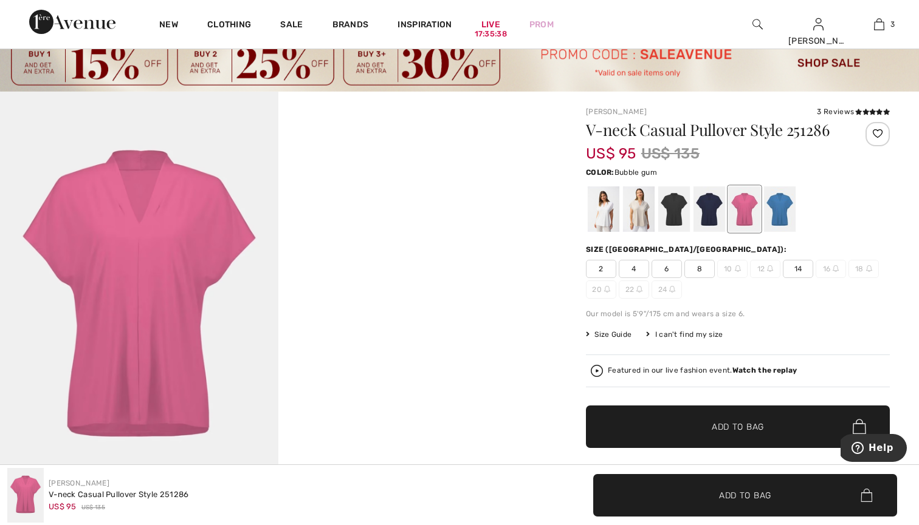
scroll to position [38, 0]
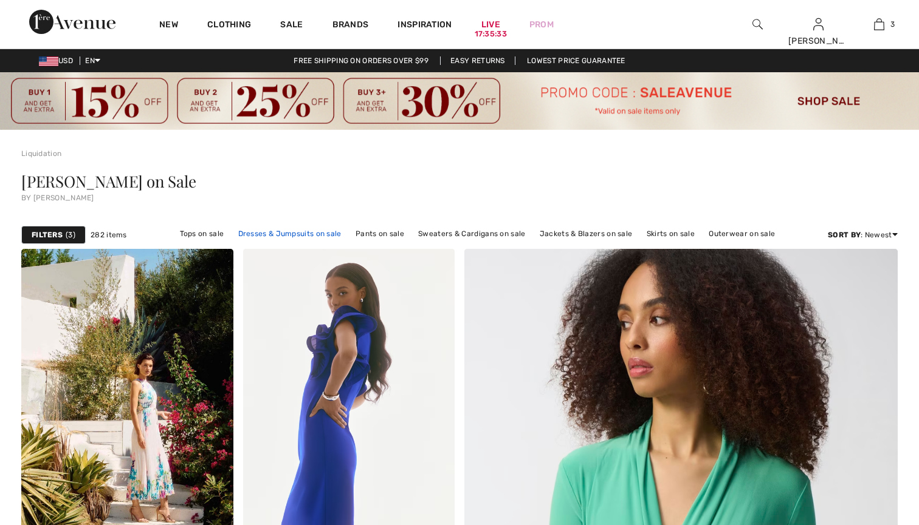
checkbox input "true"
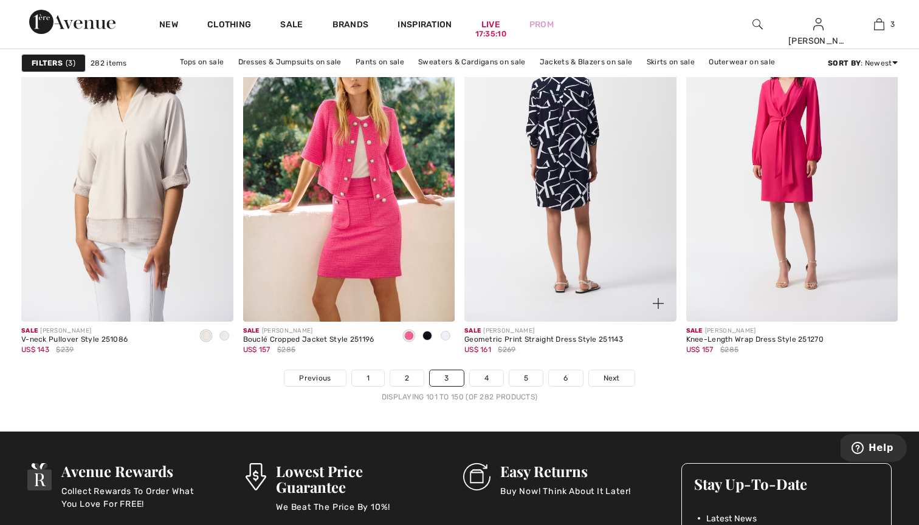
scroll to position [5622, 0]
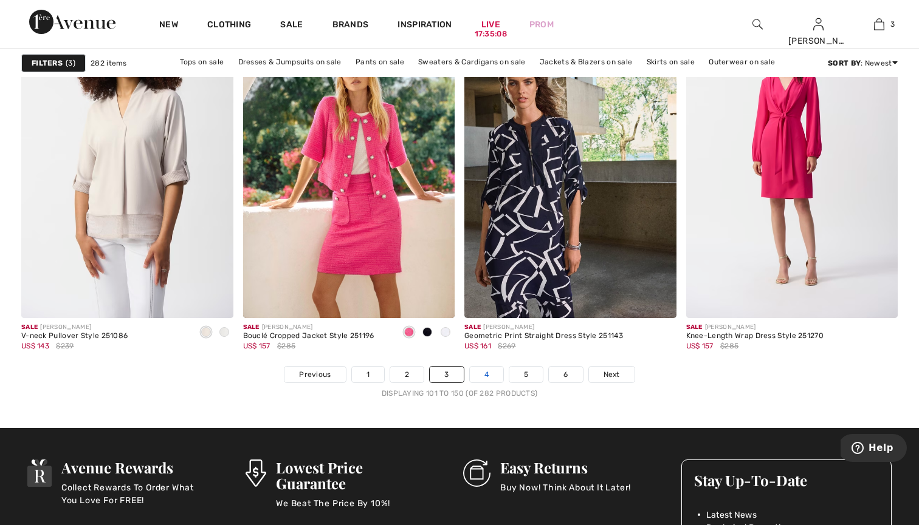
click at [487, 373] on link "4" at bounding box center [486, 375] width 33 height 16
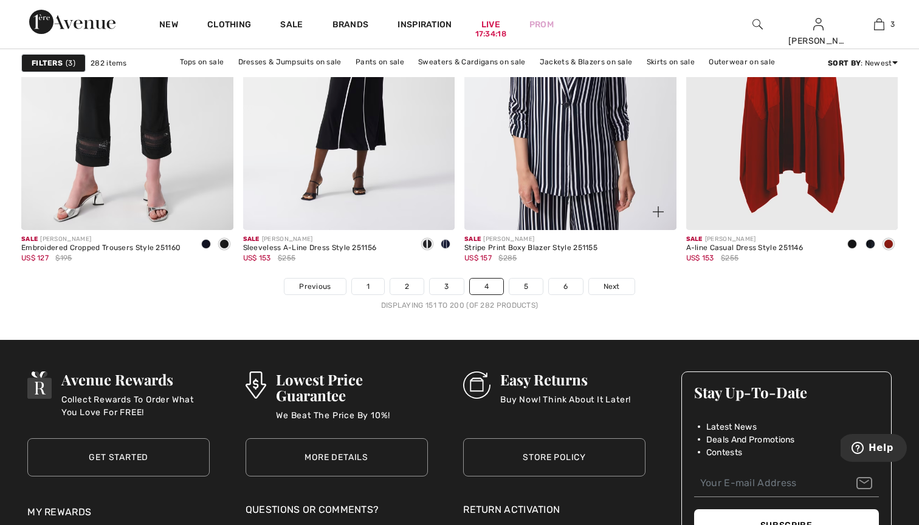
scroll to position [5681, 0]
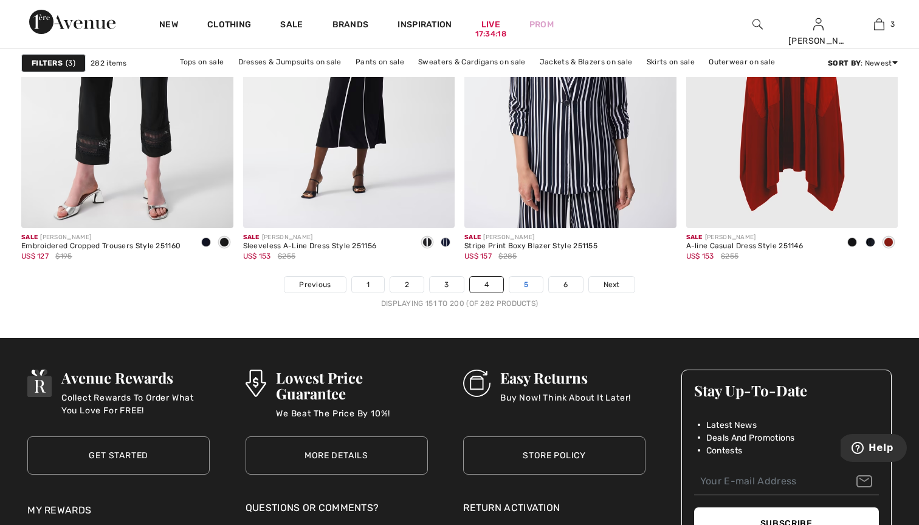
click at [532, 282] on link "5" at bounding box center [525, 285] width 33 height 16
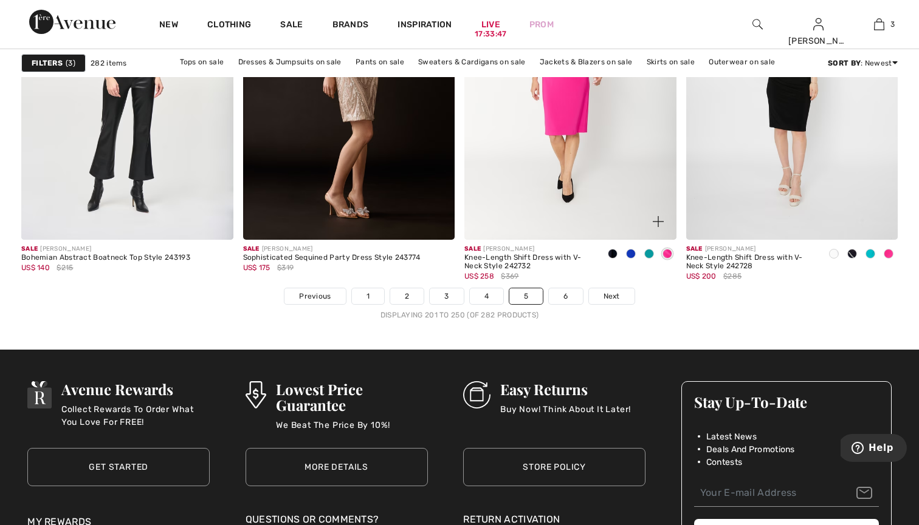
scroll to position [5704, 0]
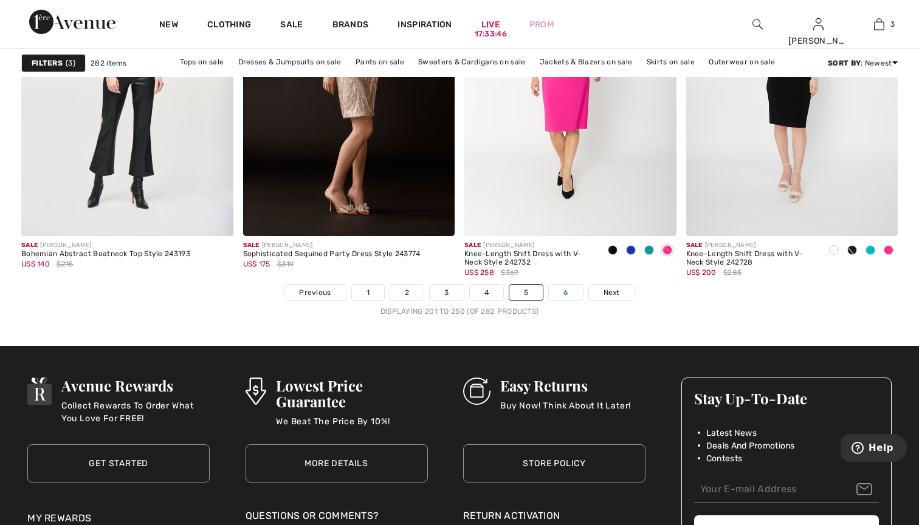
click at [567, 297] on link "6" at bounding box center [565, 293] width 33 height 16
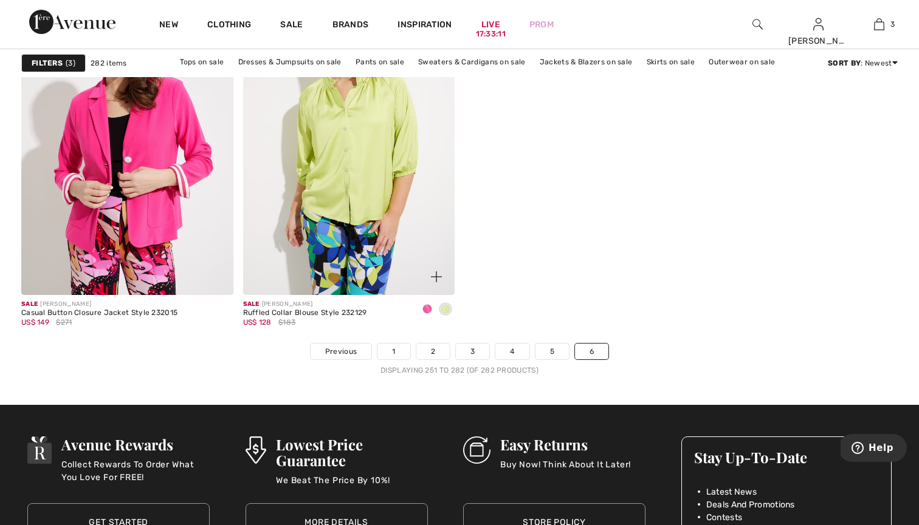
scroll to position [3972, 0]
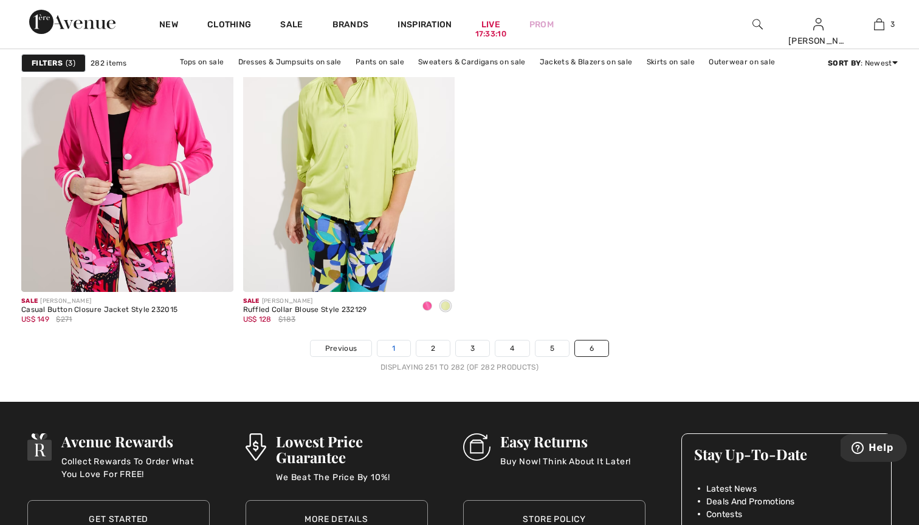
click at [397, 351] on link "1" at bounding box center [393, 349] width 32 height 16
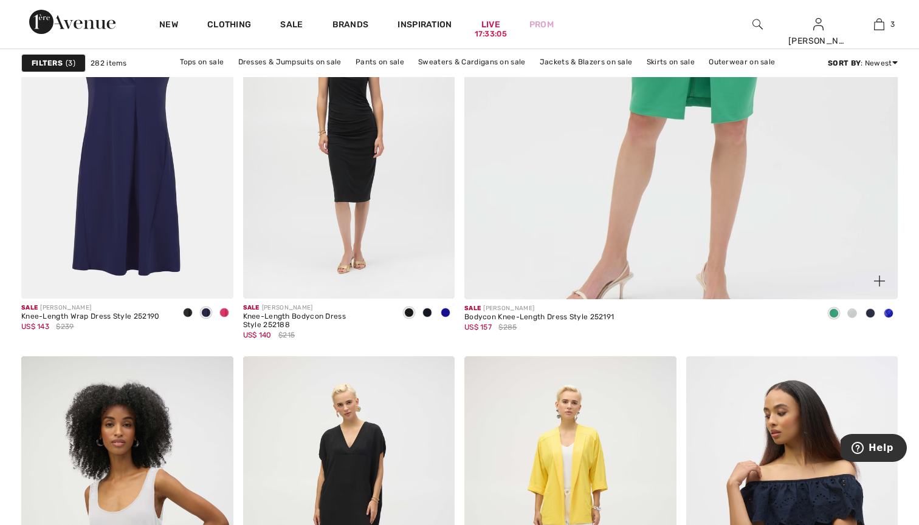
scroll to position [646, 0]
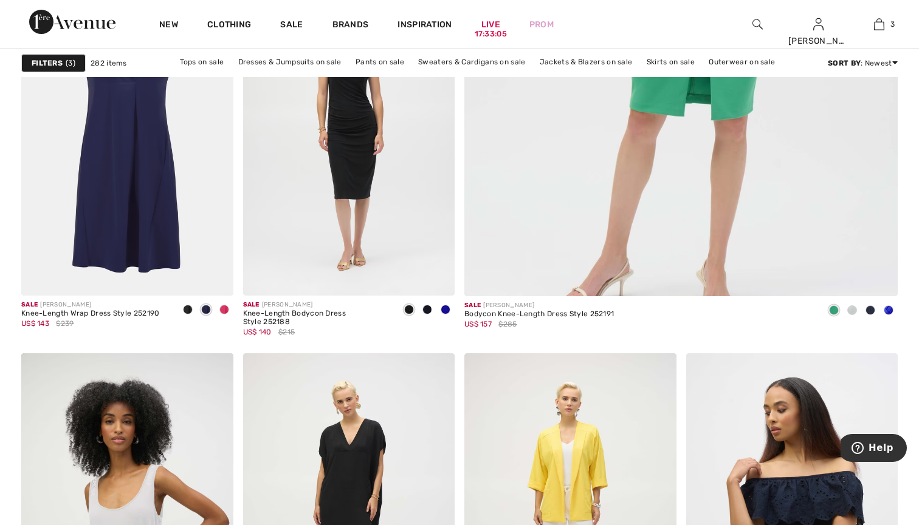
click at [878, 447] on span "Help" at bounding box center [880, 448] width 25 height 11
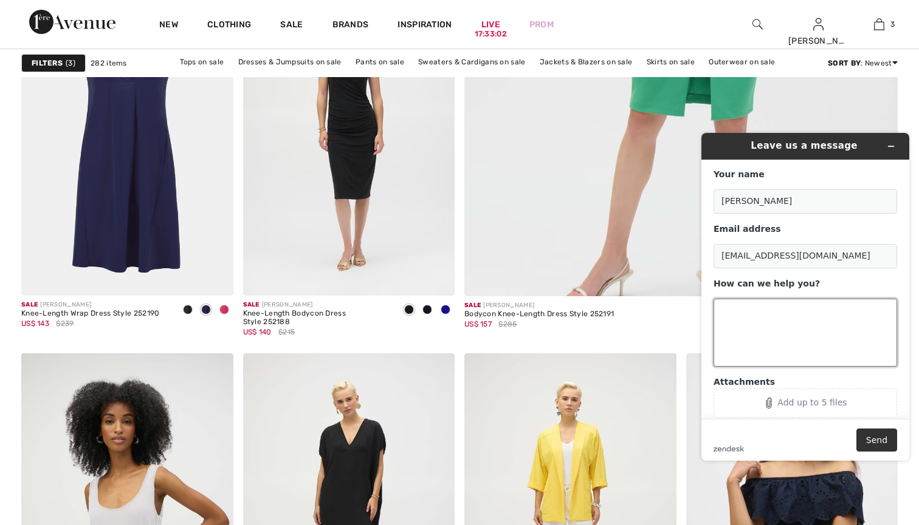
click at [782, 337] on textarea "How can we help you?" at bounding box center [804, 333] width 183 height 68
type textarea "I am trying to order - I am [DEMOGRAPHIC_DATA] - but currently in [GEOGRAPHIC_D…"
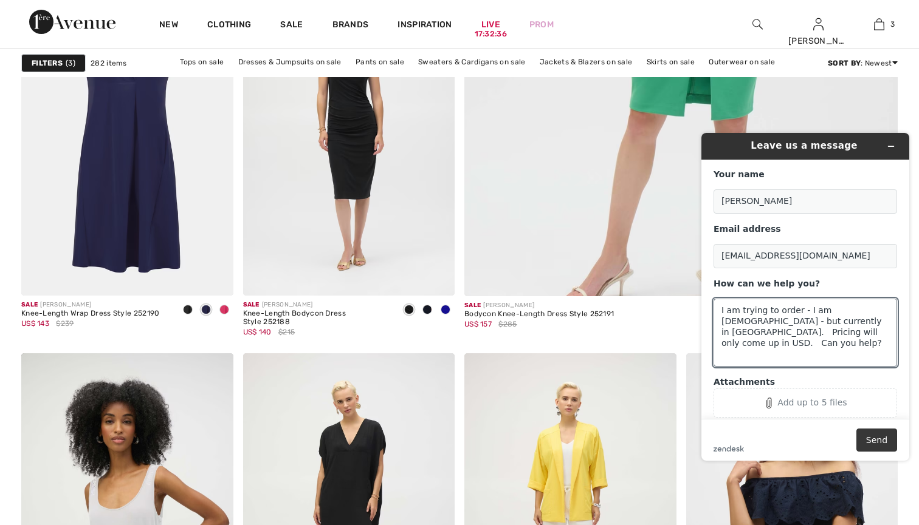
click at [876, 434] on button "Send" at bounding box center [876, 440] width 41 height 23
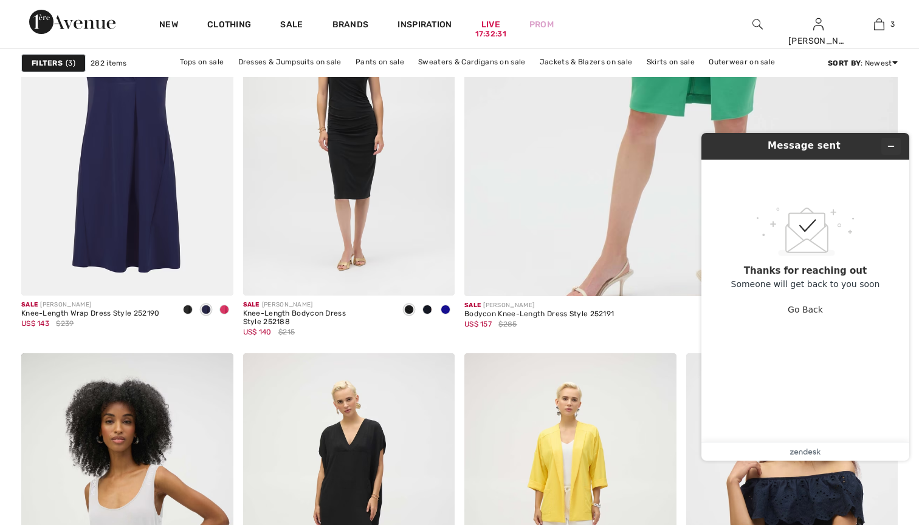
click at [889, 147] on icon "Minimize widget" at bounding box center [890, 146] width 9 height 9
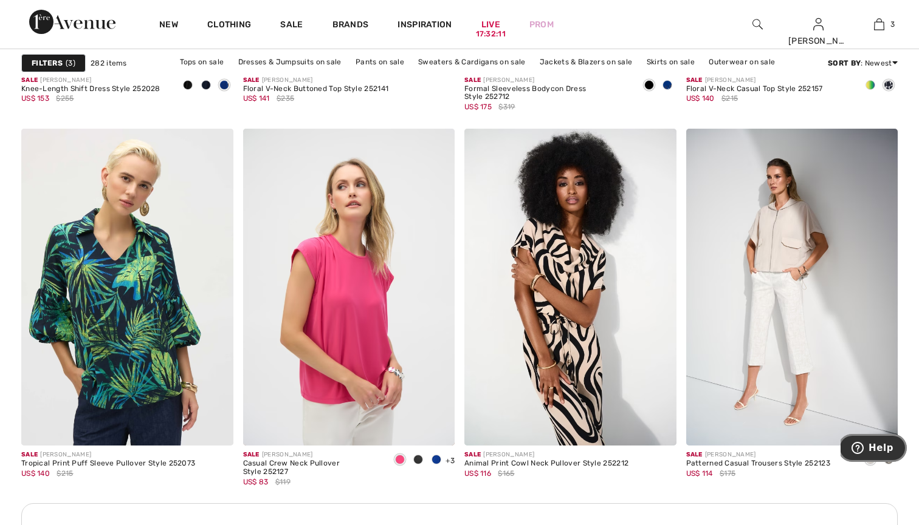
scroll to position [4193, 0]
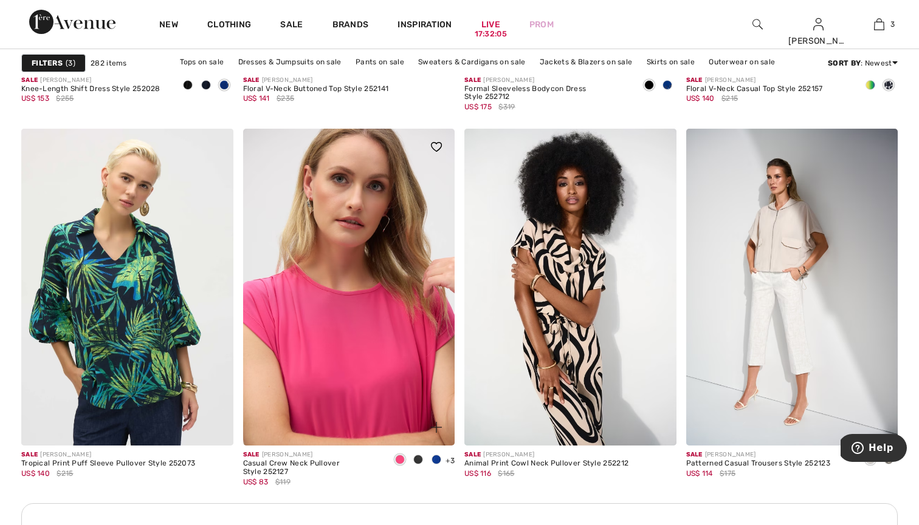
click at [380, 303] on img at bounding box center [349, 288] width 212 height 318
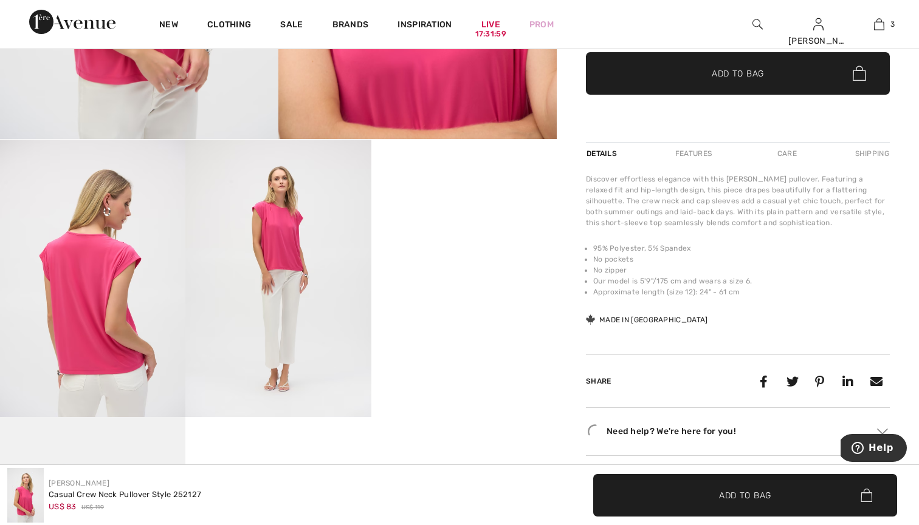
scroll to position [409, 0]
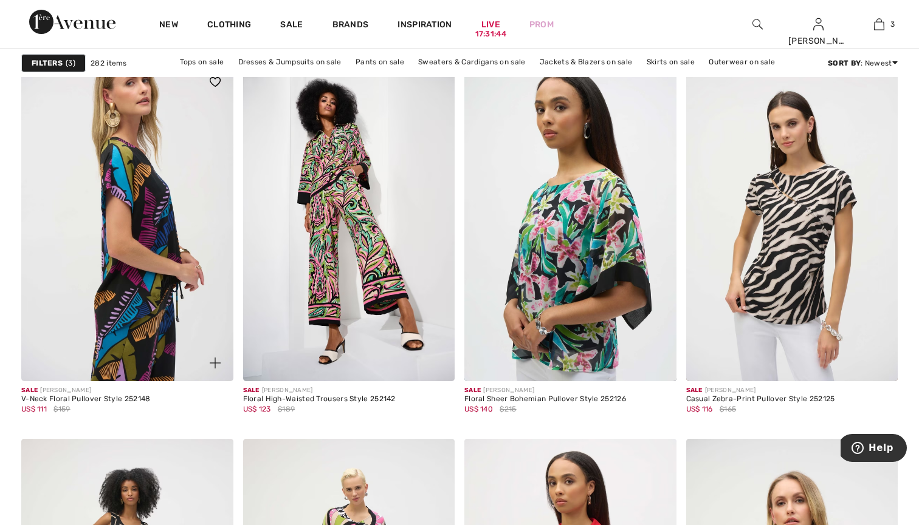
scroll to position [5178, 0]
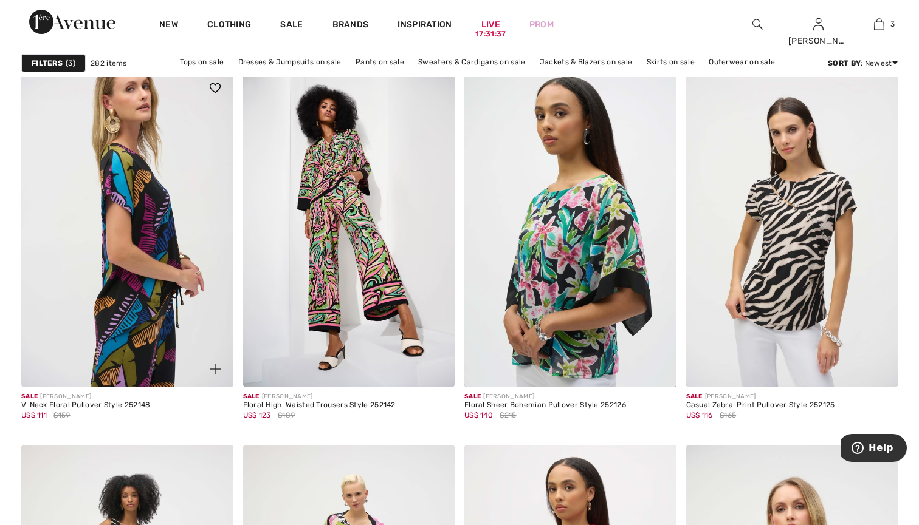
click at [148, 210] on img at bounding box center [127, 229] width 212 height 318
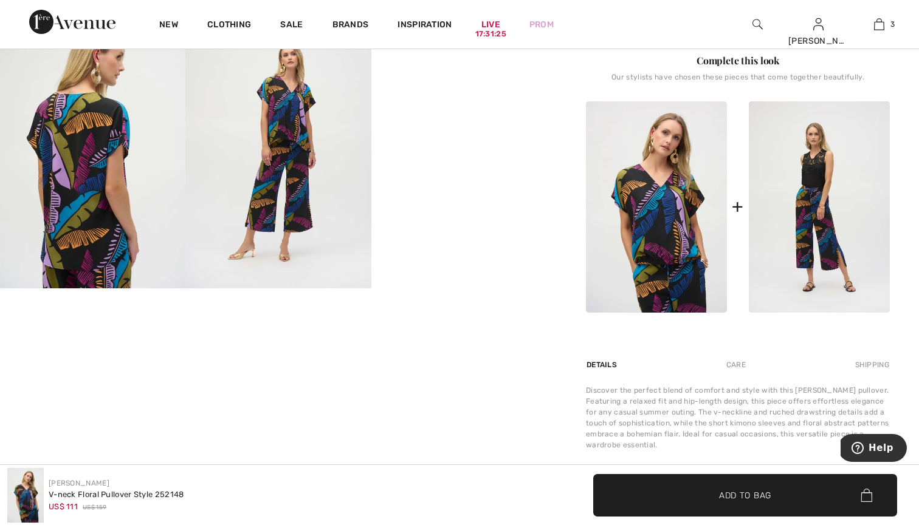
scroll to position [536, 0]
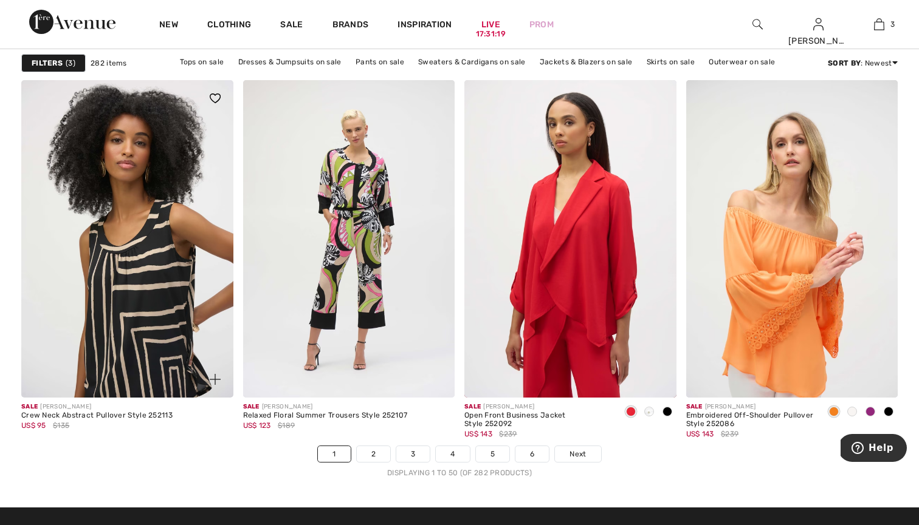
scroll to position [5516, 0]
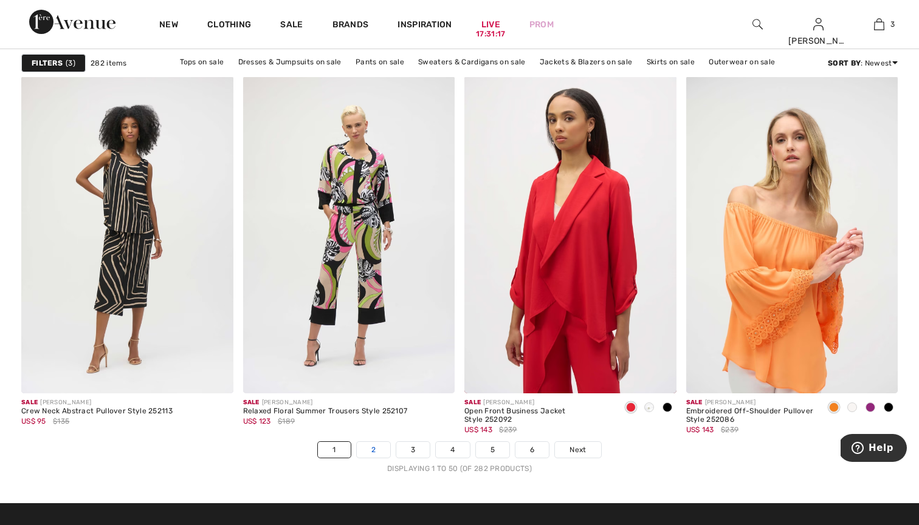
click at [368, 447] on link "2" at bounding box center [373, 450] width 33 height 16
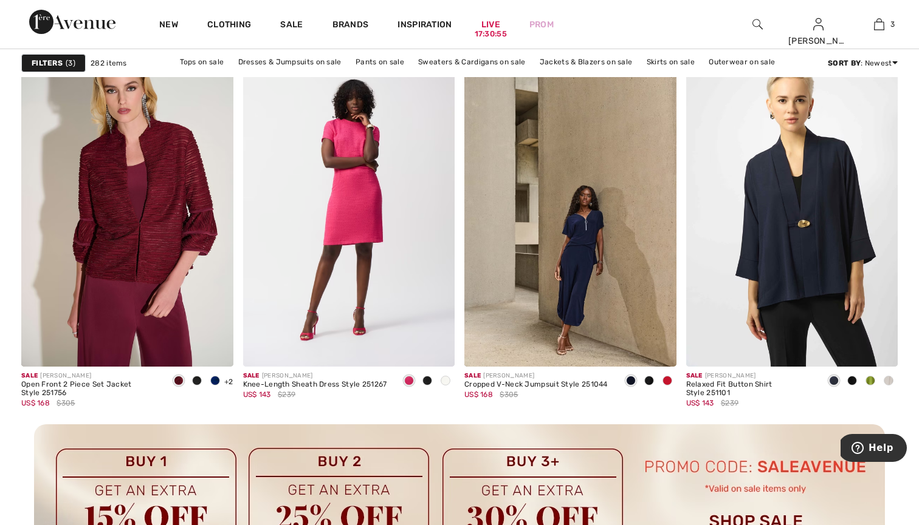
scroll to position [4272, 0]
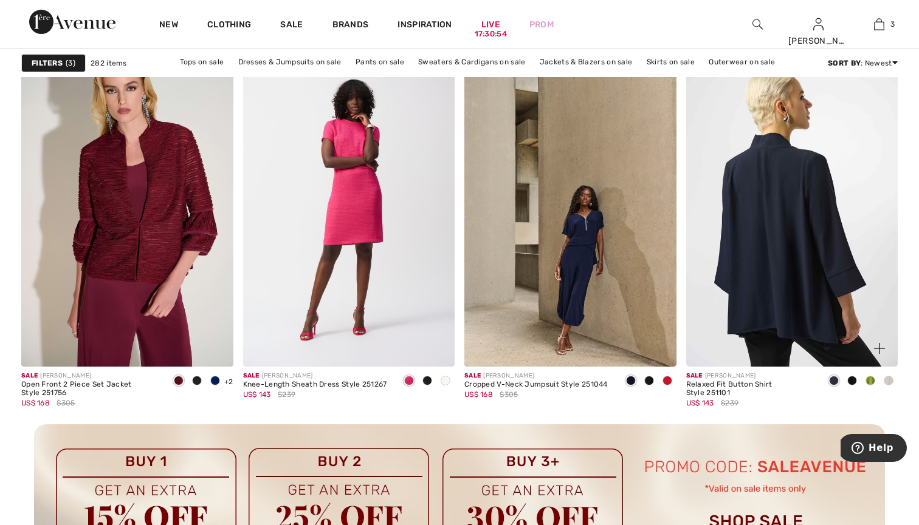
click at [756, 332] on img at bounding box center [792, 209] width 212 height 318
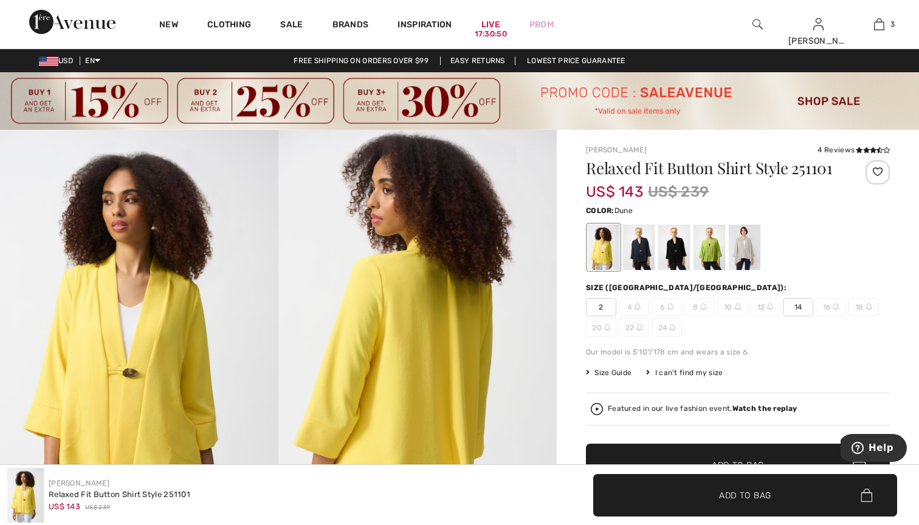
click at [743, 256] on div at bounding box center [744, 248] width 32 height 46
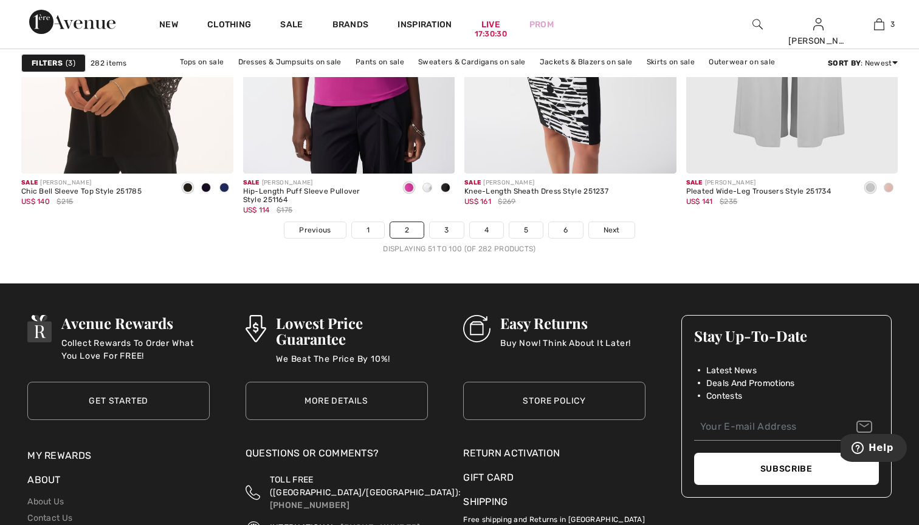
scroll to position [5716, 0]
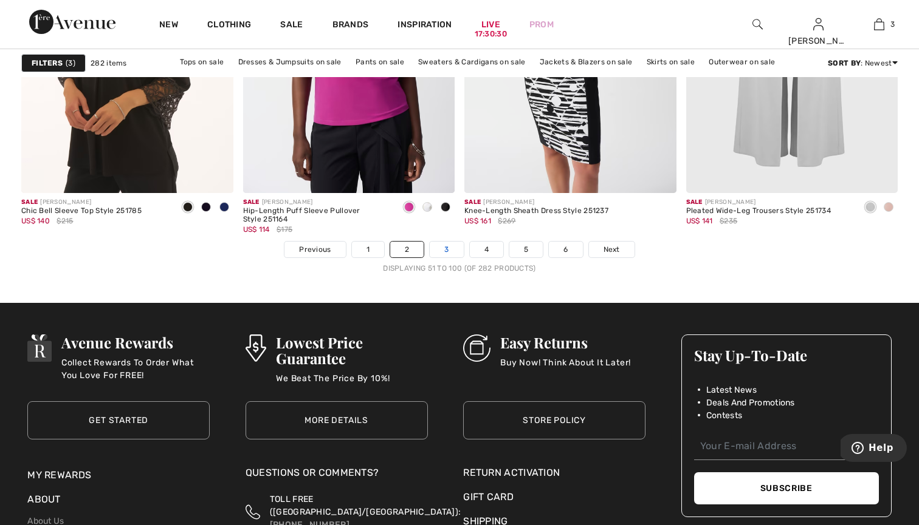
click at [443, 248] on link "3" at bounding box center [446, 250] width 33 height 16
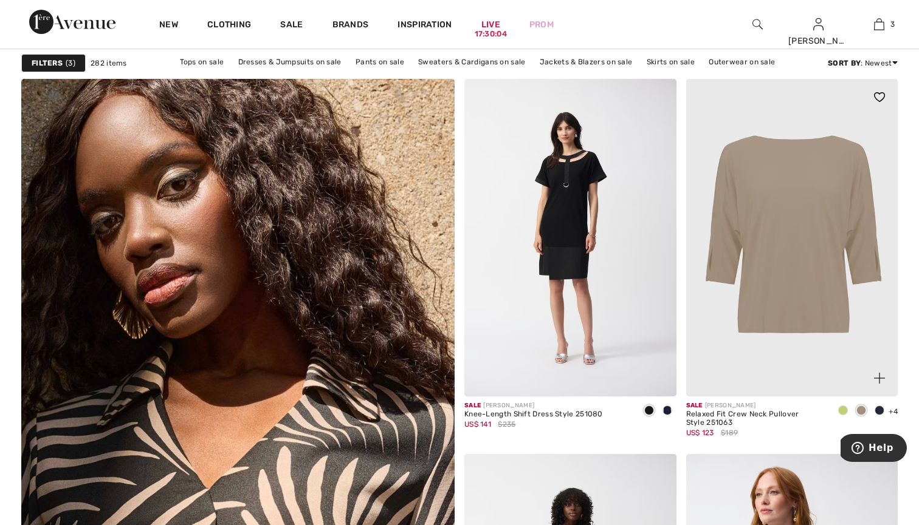
scroll to position [3117, 0]
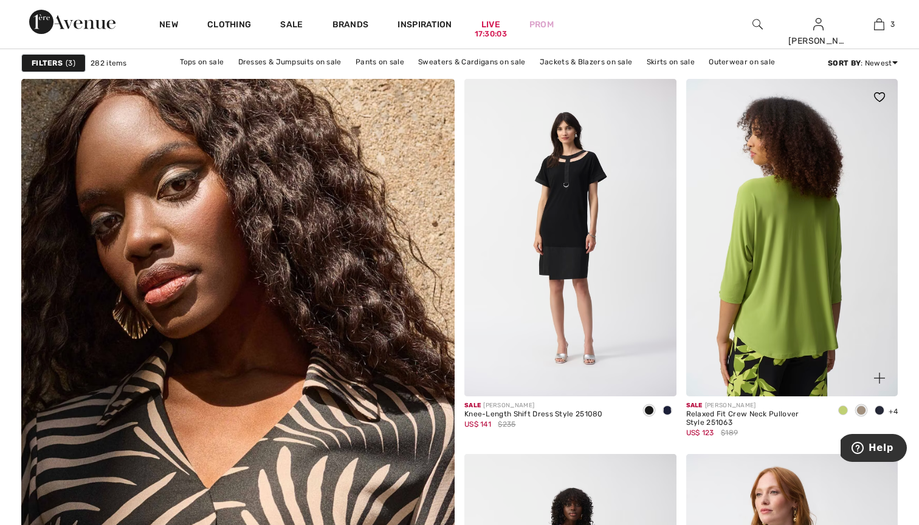
click at [792, 309] on img at bounding box center [792, 238] width 212 height 318
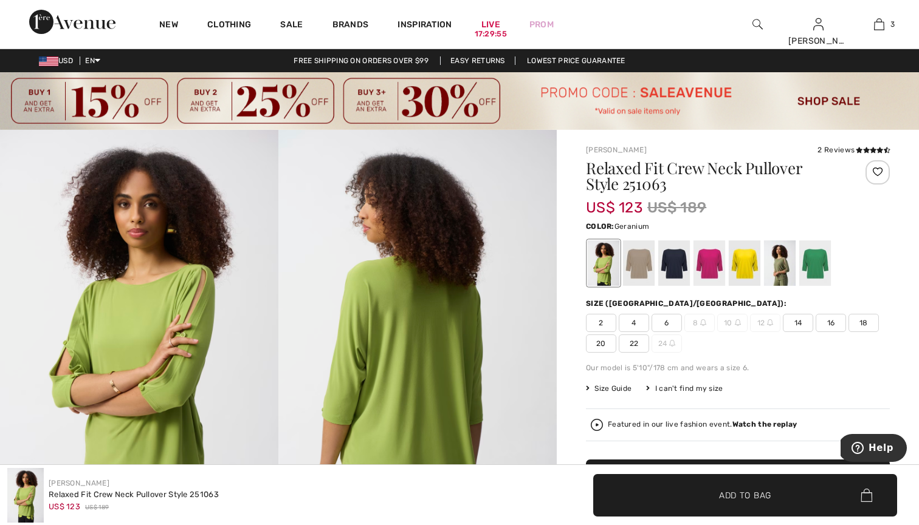
click at [716, 270] on div at bounding box center [709, 264] width 32 height 46
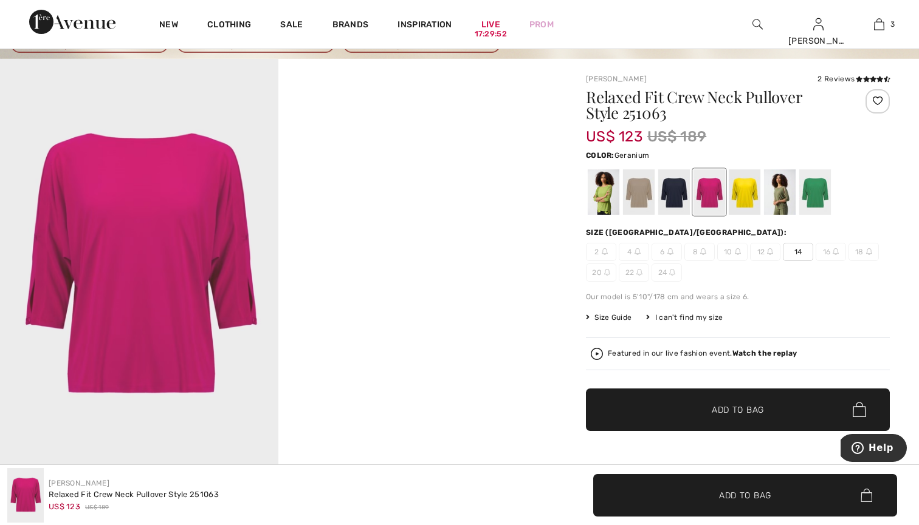
scroll to position [72, 0]
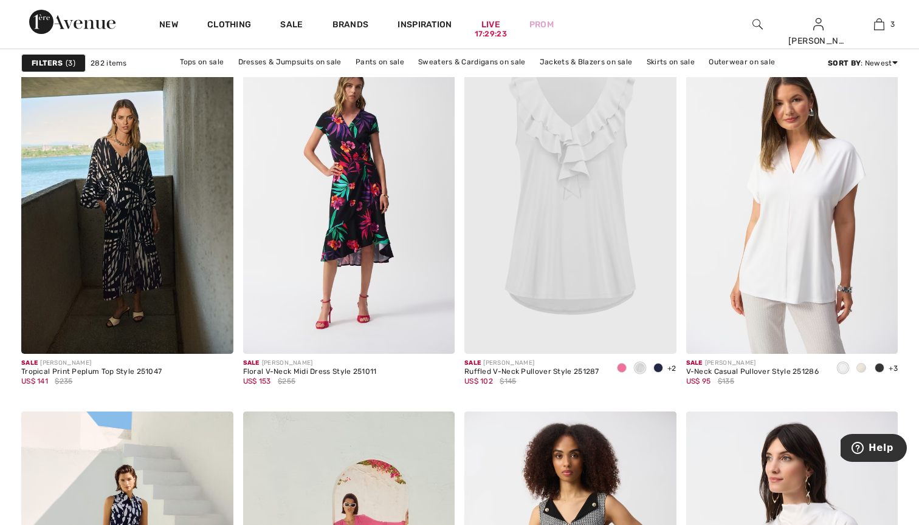
scroll to position [3773, 0]
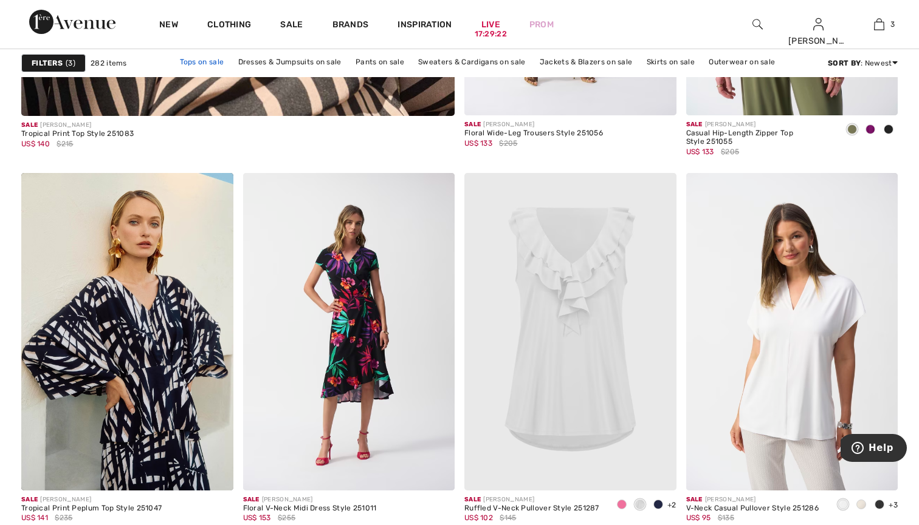
click at [207, 62] on link "Tops on sale" at bounding box center [202, 61] width 56 height 16
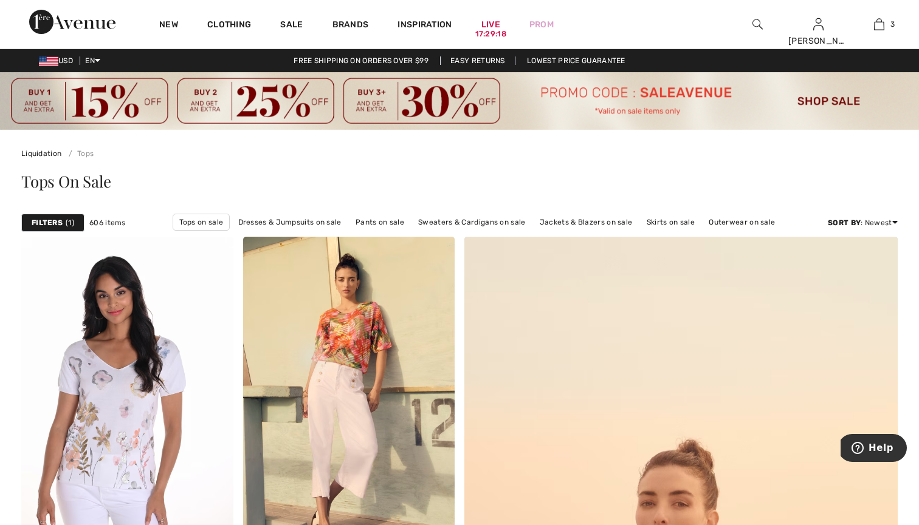
click at [52, 220] on strong "Filters" at bounding box center [47, 222] width 31 height 11
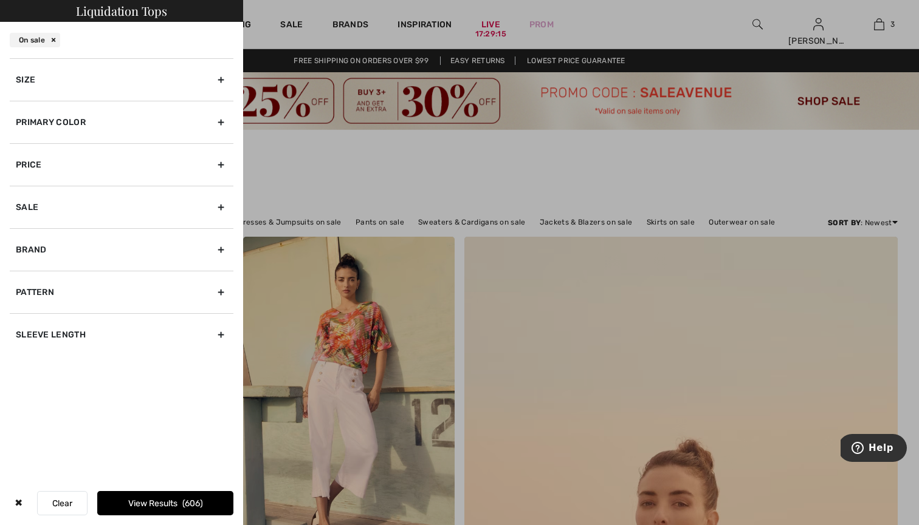
click at [45, 254] on div "Brand" at bounding box center [122, 249] width 224 height 43
click at [49, 277] on label "[PERSON_NAME]" at bounding box center [124, 276] width 217 height 11
click at [25, 277] on input"] "[PERSON_NAME]" at bounding box center [20, 276] width 9 height 9
checkbox input"] "true"
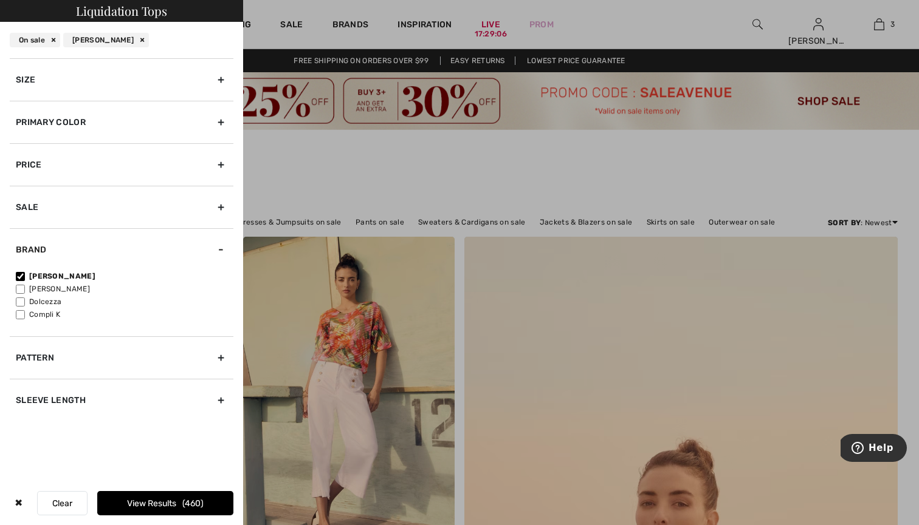
click at [48, 89] on div "Size" at bounding box center [122, 79] width 224 height 43
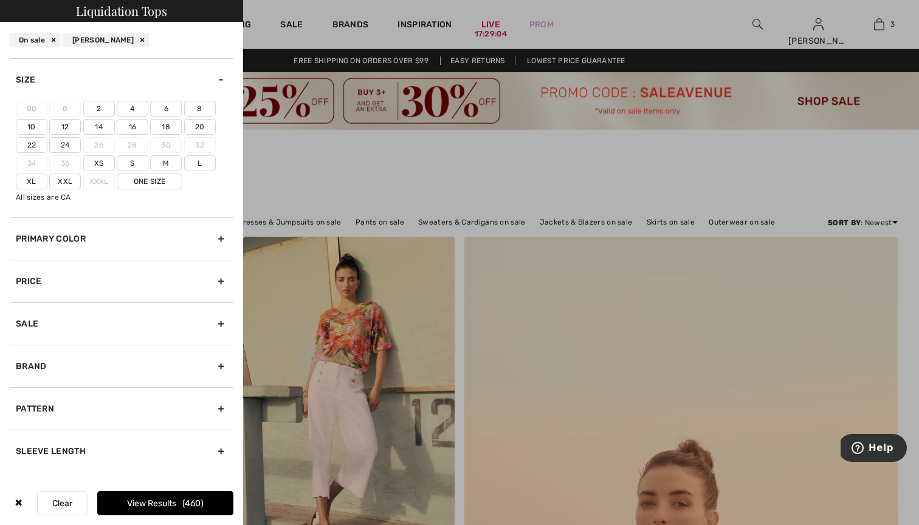
click at [103, 128] on label "14" at bounding box center [99, 127] width 32 height 16
click at [0, 0] on input"] "14" at bounding box center [0, 0] width 0 height 0
click at [146, 506] on button "View Results 98" at bounding box center [165, 503] width 136 height 24
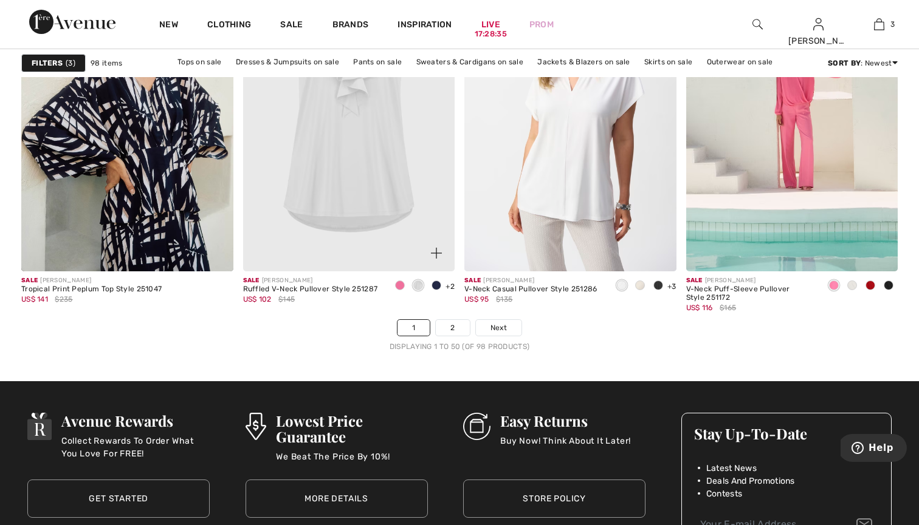
scroll to position [5643, 0]
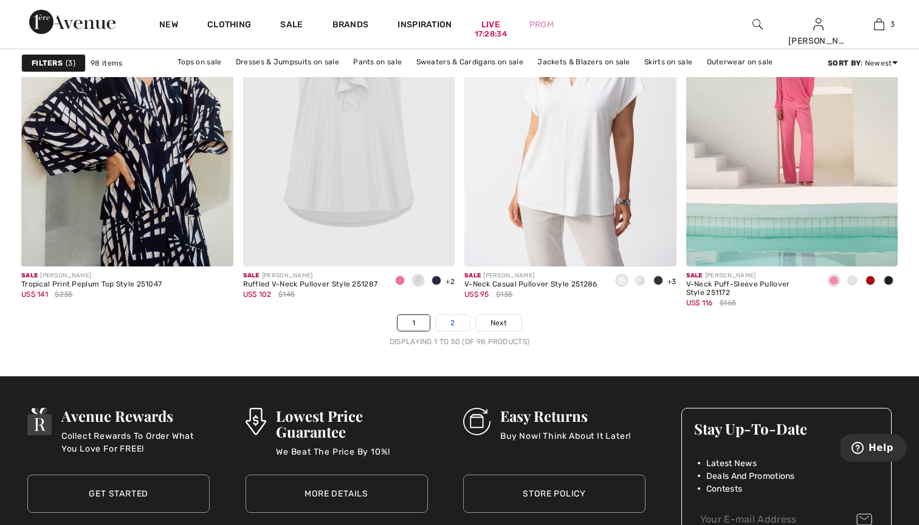
click at [446, 322] on link "2" at bounding box center [452, 323] width 33 height 16
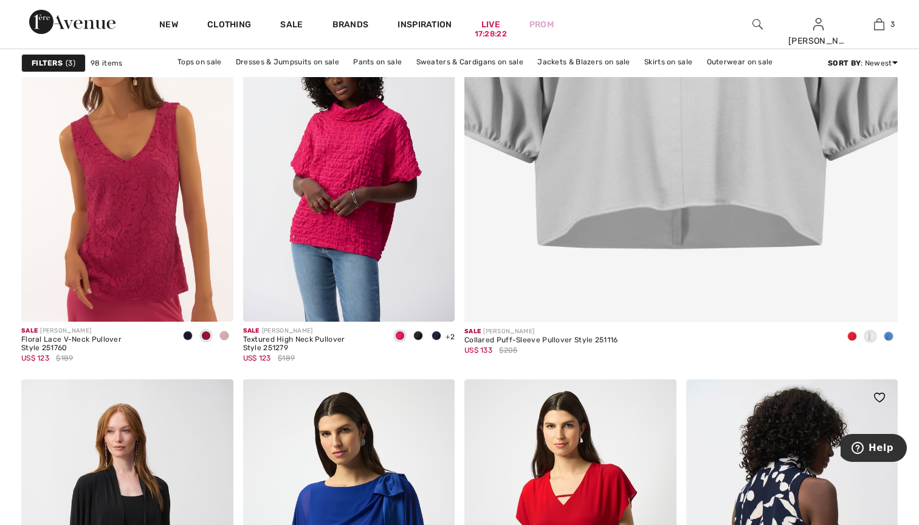
scroll to position [616, 0]
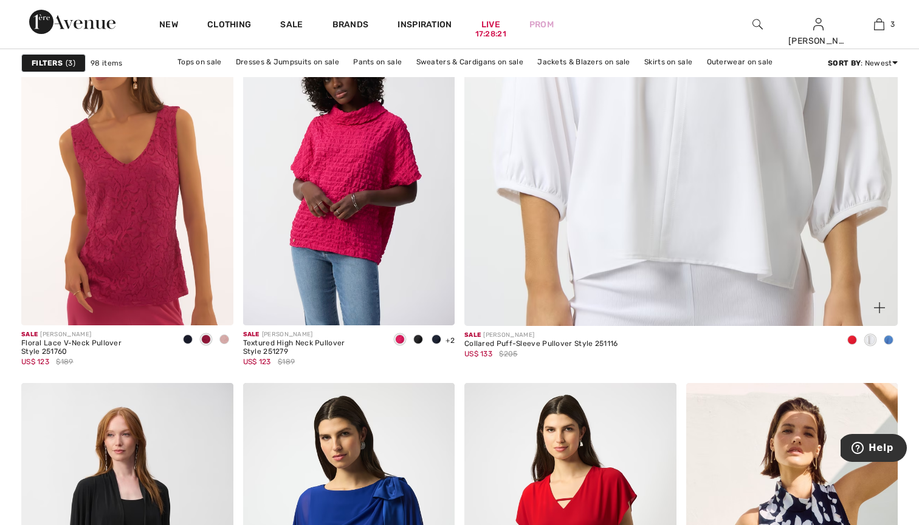
click at [746, 235] on img at bounding box center [681, 22] width 520 height 779
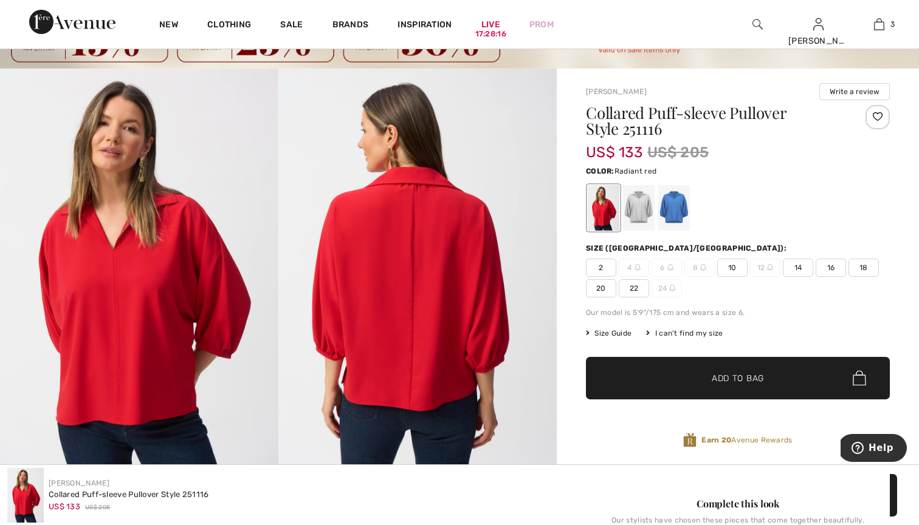
scroll to position [67, 0]
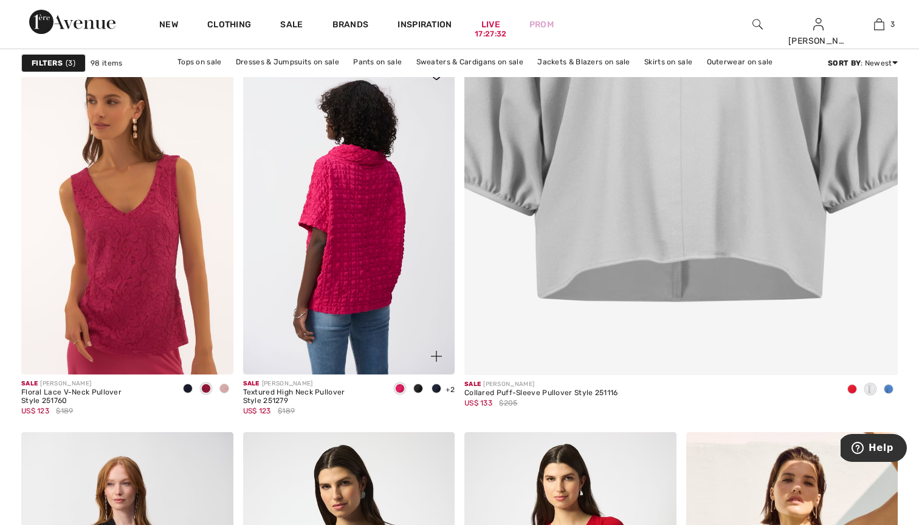
scroll to position [609, 0]
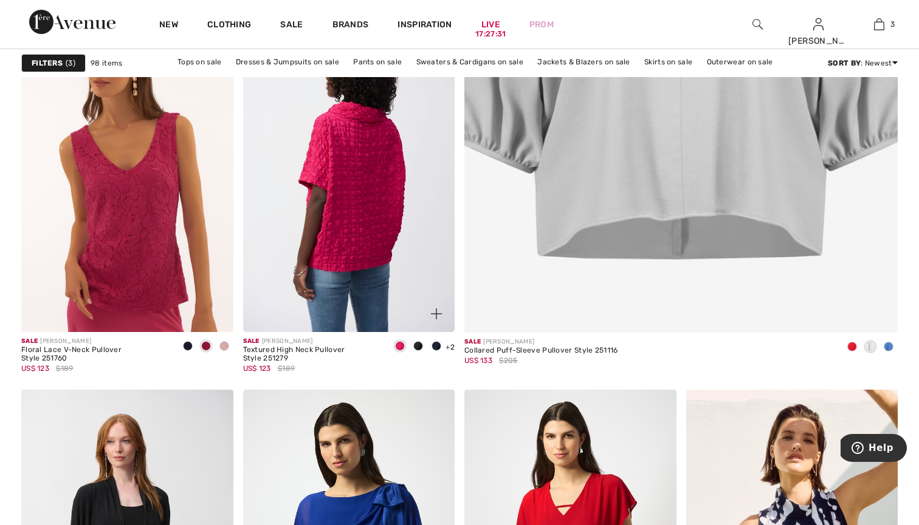
click at [384, 281] on img at bounding box center [349, 174] width 212 height 318
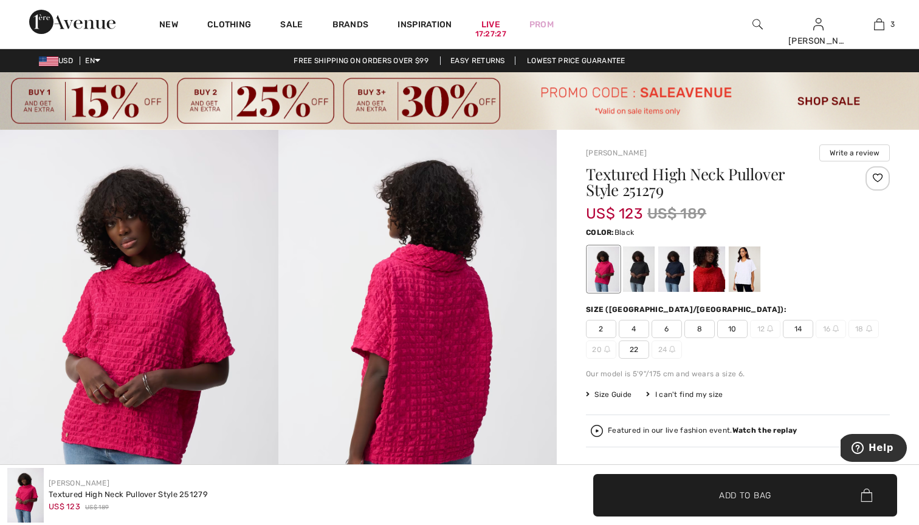
click at [645, 275] on div at bounding box center [639, 270] width 32 height 46
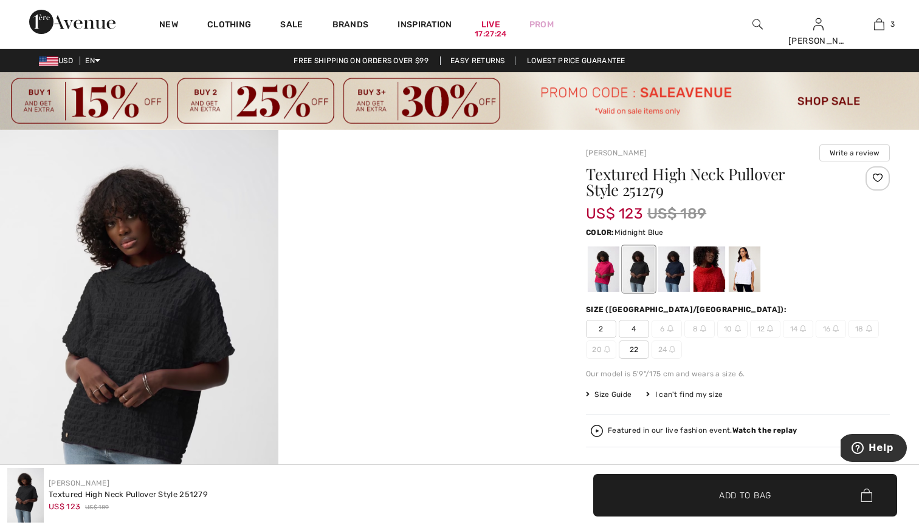
click at [679, 273] on div at bounding box center [674, 270] width 32 height 46
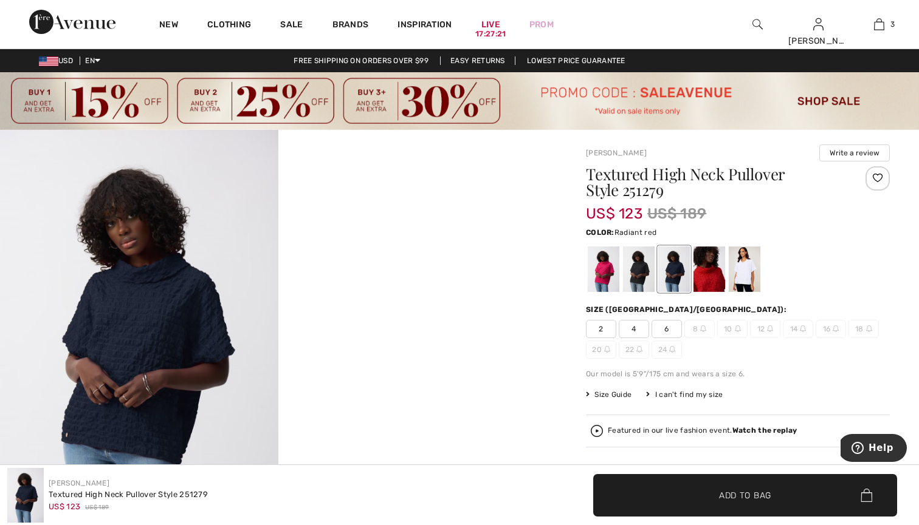
click at [711, 273] on div at bounding box center [709, 270] width 32 height 46
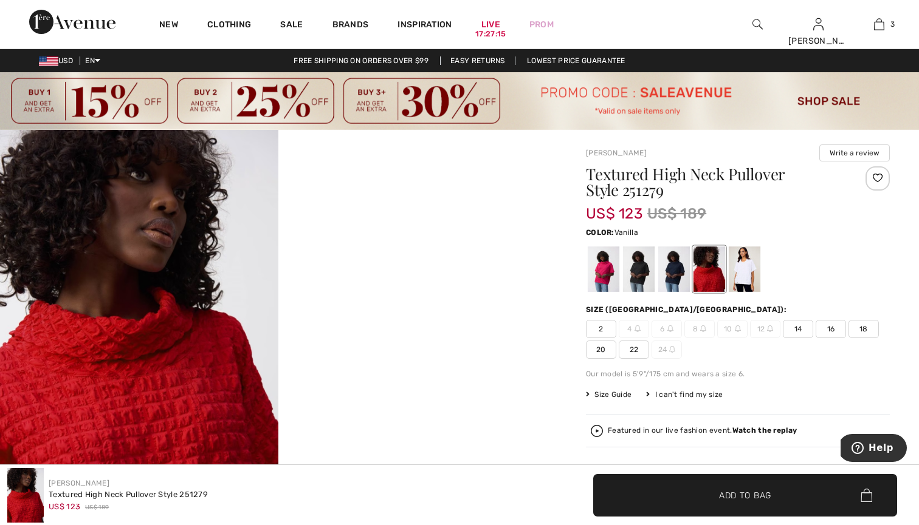
click at [751, 276] on div at bounding box center [744, 270] width 32 height 46
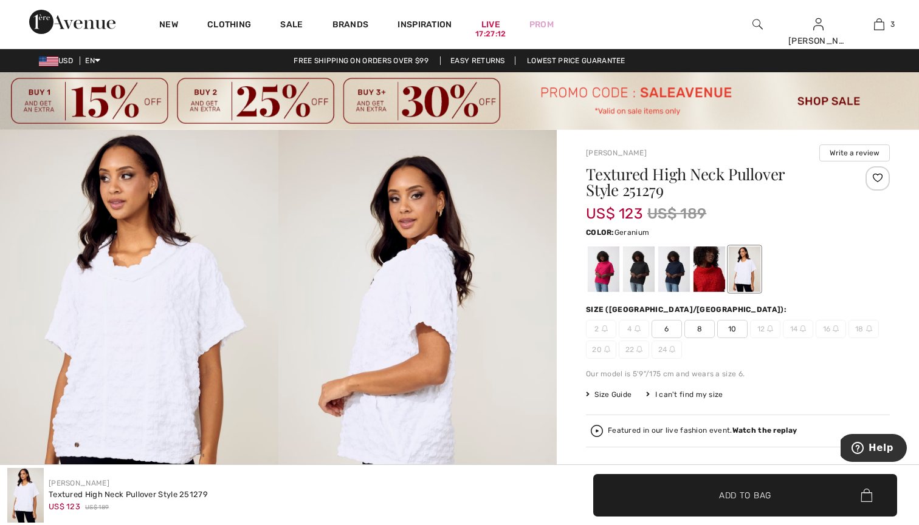
click at [610, 272] on div at bounding box center [603, 270] width 32 height 46
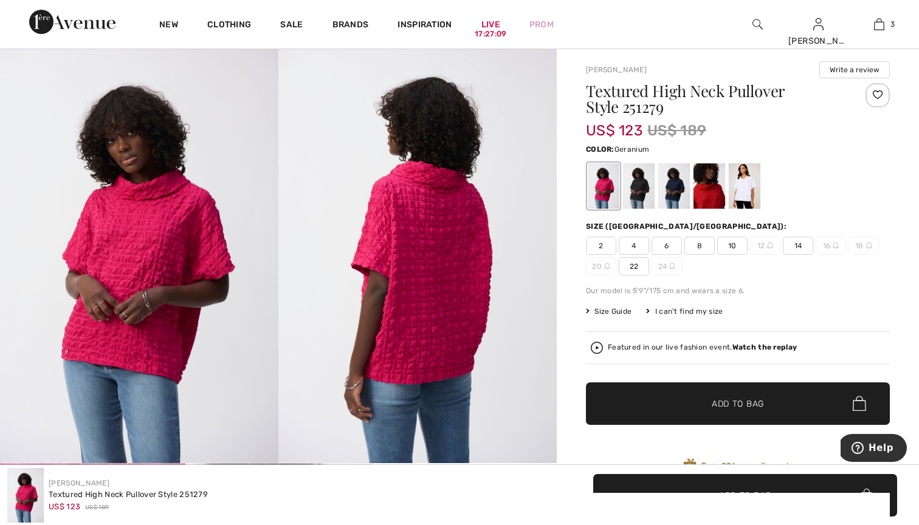
scroll to position [84, 0]
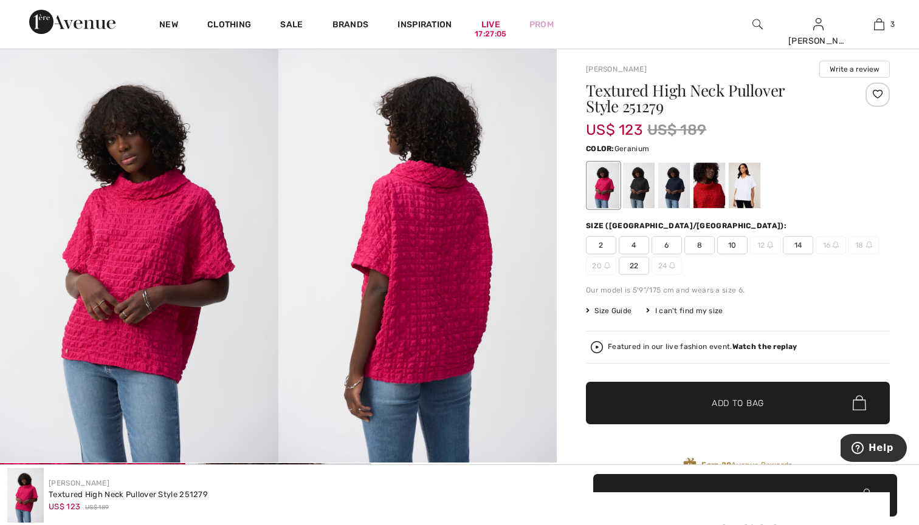
click at [795, 245] on span "14" at bounding box center [797, 245] width 30 height 18
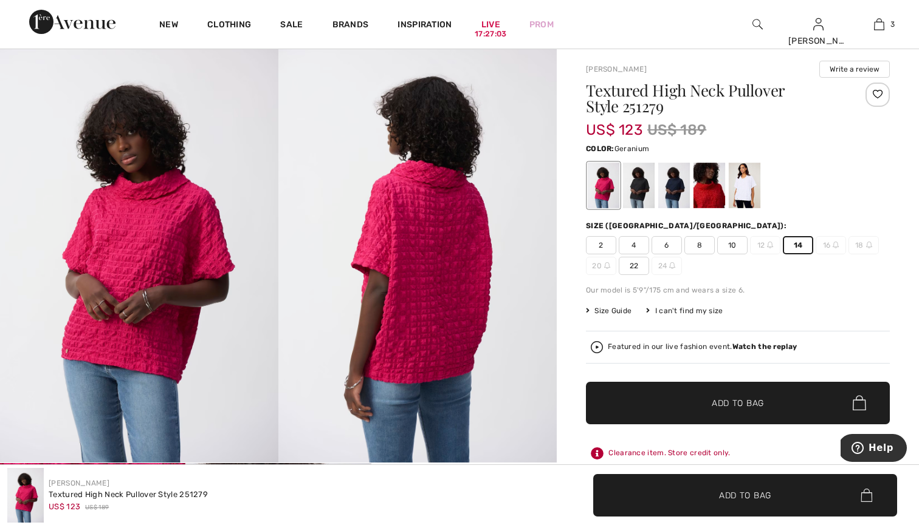
click at [727, 402] on span "Add to Bag" at bounding box center [737, 403] width 52 height 13
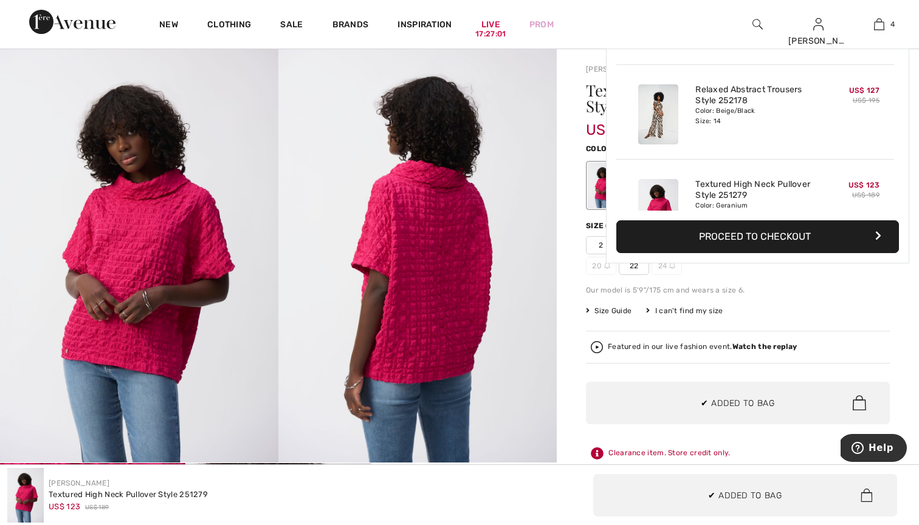
scroll to position [227, 0]
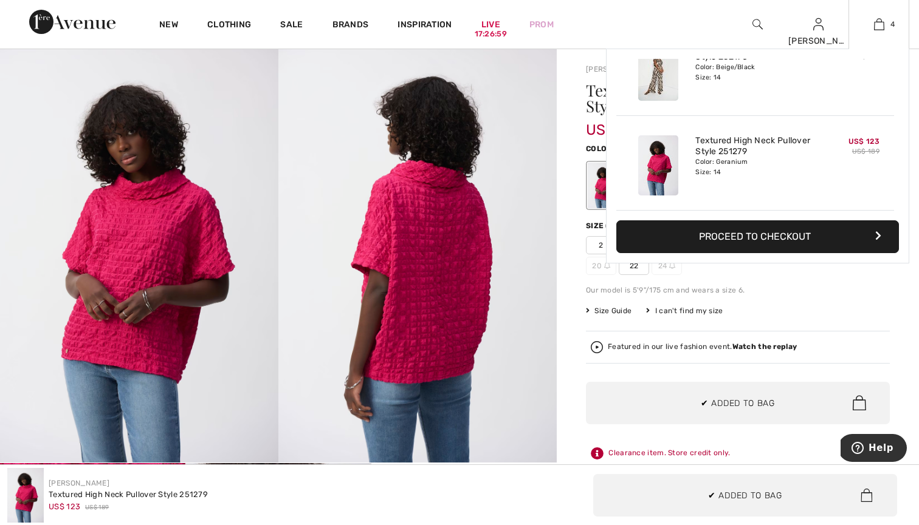
click at [767, 232] on button "Proceed to Checkout" at bounding box center [757, 237] width 282 height 33
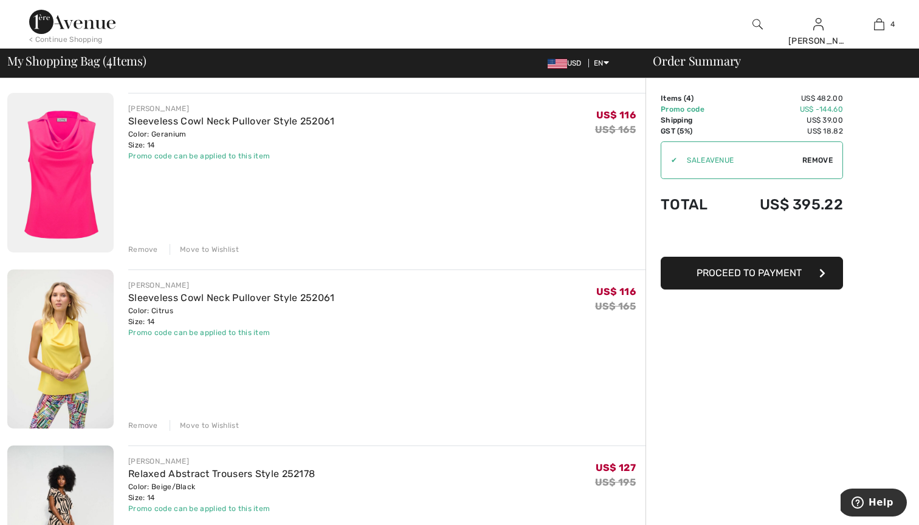
click at [139, 248] on div "Remove" at bounding box center [143, 249] width 30 height 11
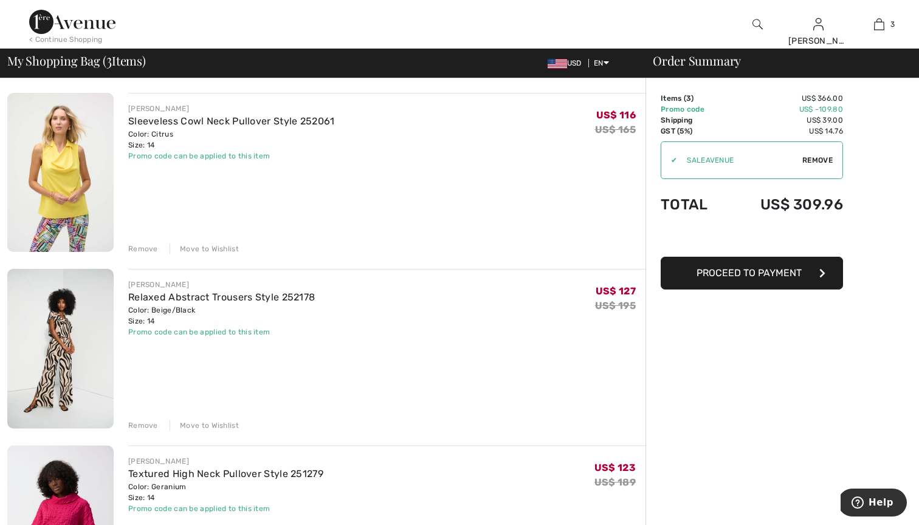
click at [575, 66] on span "USD" at bounding box center [566, 63] width 39 height 9
click at [152, 299] on link "Relaxed Abstract Trousers Style 252178" at bounding box center [221, 298] width 187 height 12
